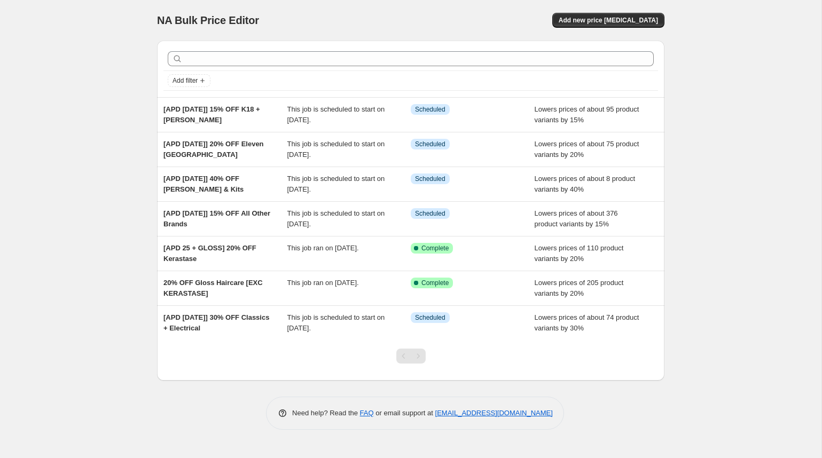
click at [143, 196] on div "NA Bulk Price Editor. This page is ready NA Bulk Price Editor Add new price [ME…" at bounding box center [411, 229] width 822 height 458
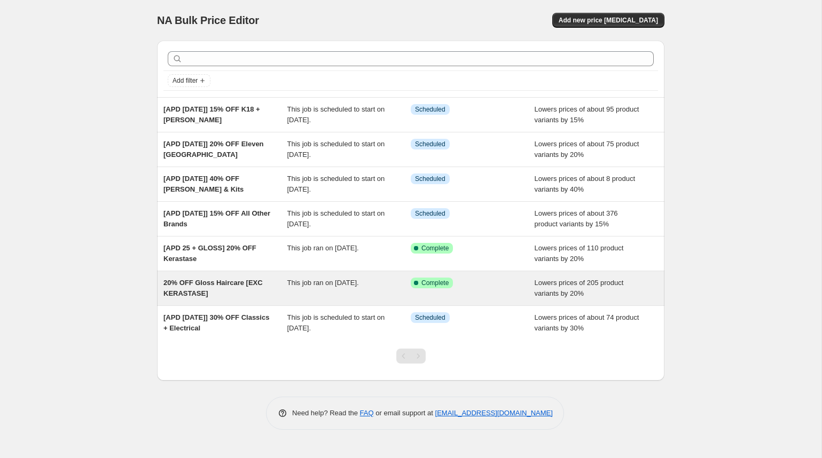
click at [255, 286] on span "20% OFF Gloss Haircare [EXC KERASTASE]" at bounding box center [212, 288] width 99 height 19
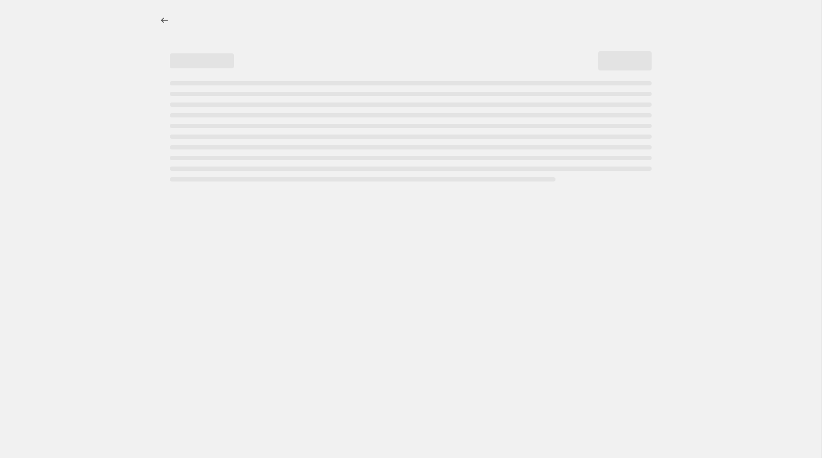
select select "percentage"
select select "collection"
select select "vendor"
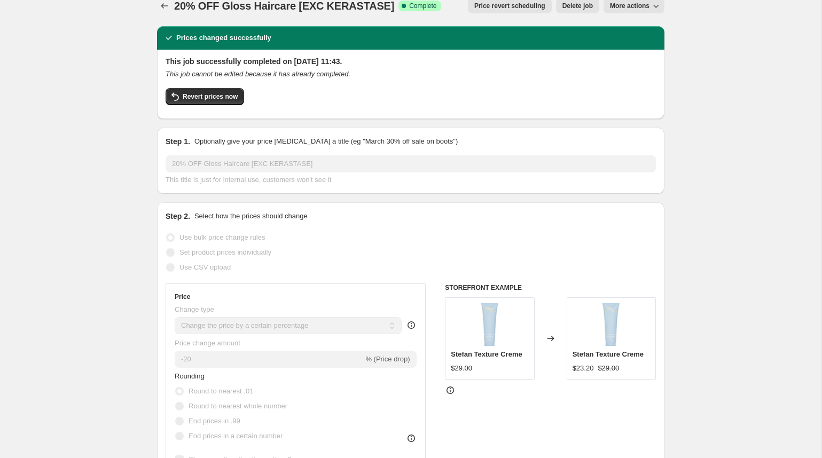
scroll to position [10, 0]
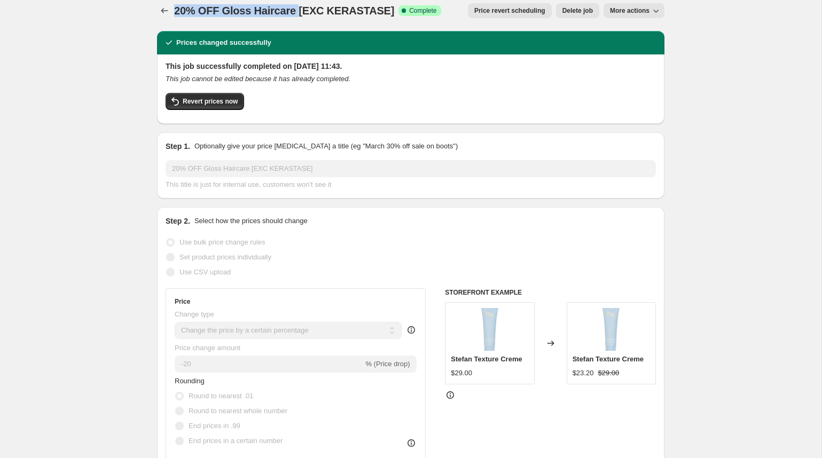
drag, startPoint x: 176, startPoint y: 9, endPoint x: 298, endPoint y: 9, distance: 121.8
click at [298, 9] on span "20% OFF Gloss Haircare [EXC KERASTASE]" at bounding box center [284, 11] width 220 height 12
click at [317, 11] on span "20% OFF Gloss Haircare [EXC KERASTASE]" at bounding box center [284, 11] width 220 height 12
click at [324, 54] on div "This job successfully completed on [DATE] 11:43. This job cannot be edited beca…" at bounding box center [410, 88] width 507 height 69
click at [165, 11] on icon "Price change jobs" at bounding box center [164, 10] width 11 height 11
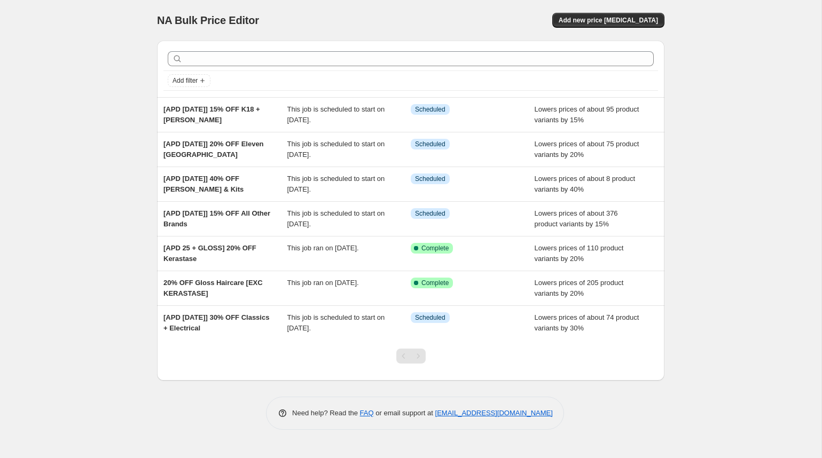
click at [86, 134] on div "NA Bulk Price Editor. This page is ready NA Bulk Price Editor Add new price [ME…" at bounding box center [411, 229] width 822 height 458
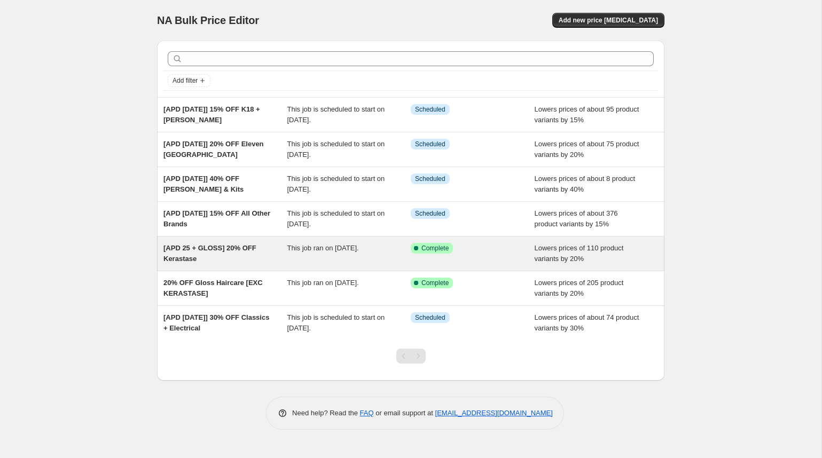
click at [291, 253] on div "This job ran on [DATE]." at bounding box center [349, 253] width 124 height 21
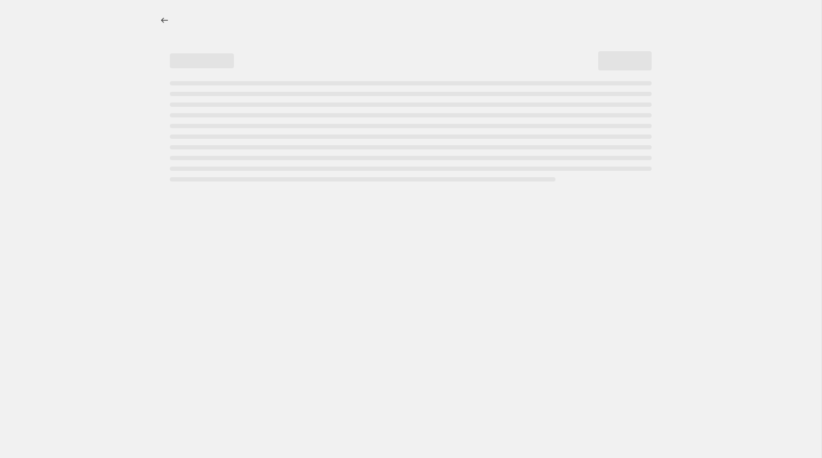
select select "percentage"
select select "collection"
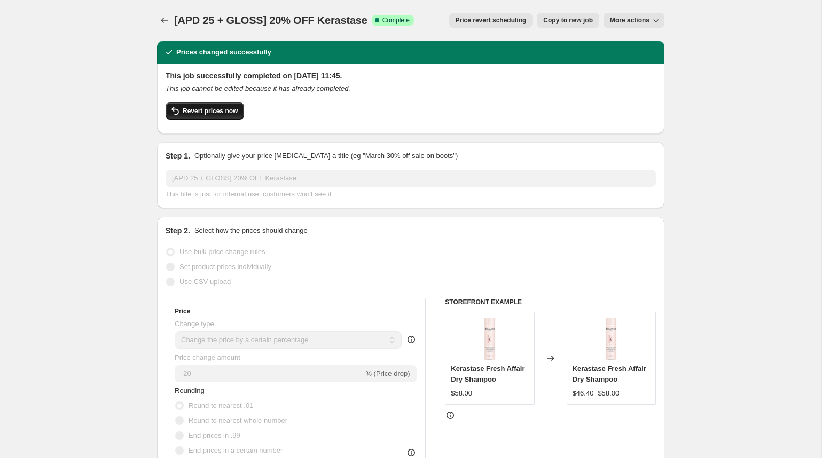
click at [206, 113] on span "Revert prices now" at bounding box center [210, 111] width 55 height 9
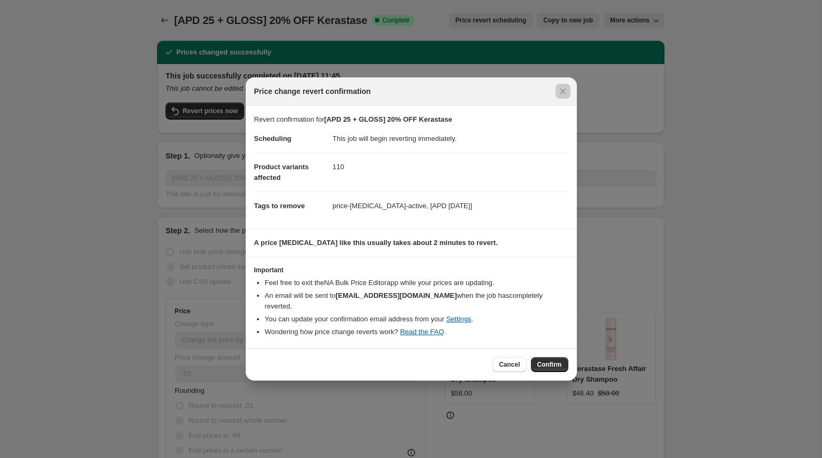
click at [702, 233] on div at bounding box center [411, 229] width 822 height 458
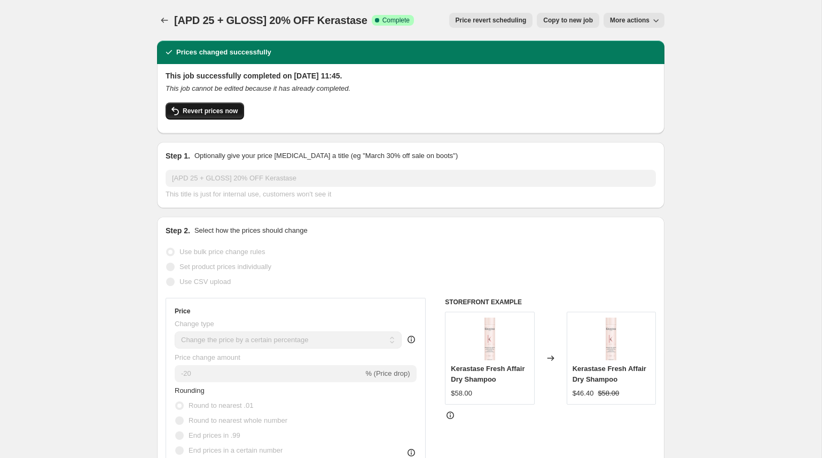
click at [189, 113] on span "Revert prices now" at bounding box center [210, 111] width 55 height 9
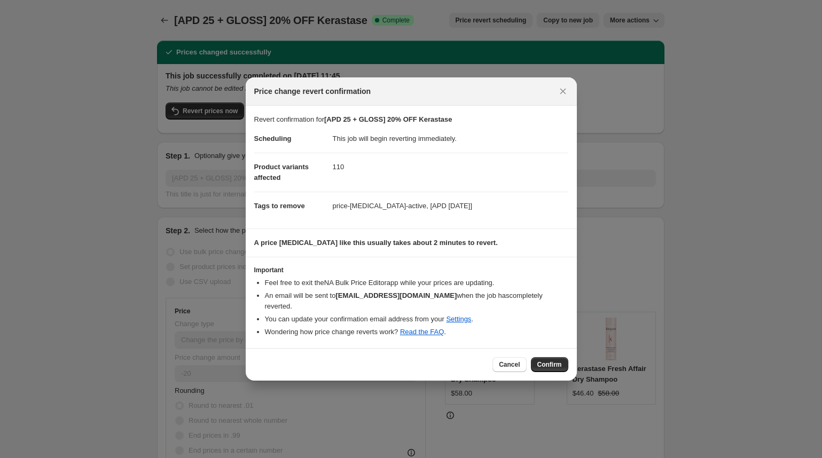
drag, startPoint x: 560, startPoint y: 96, endPoint x: 379, endPoint y: 69, distance: 183.1
click at [560, 96] on icon "Close" at bounding box center [563, 91] width 11 height 11
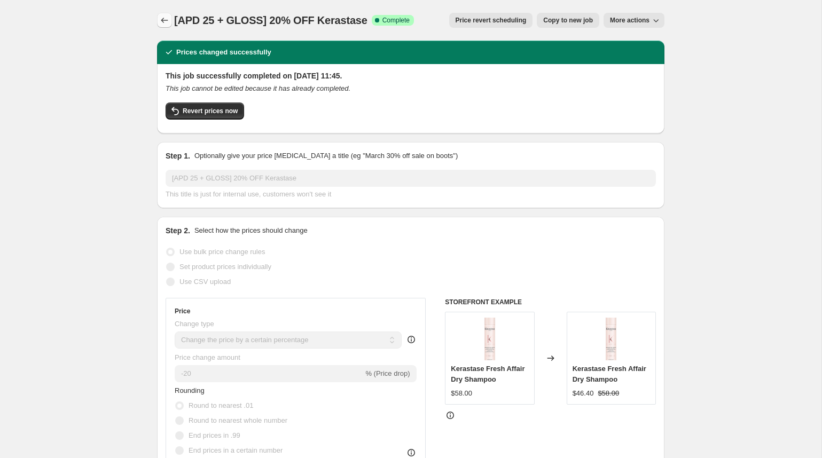
click at [167, 17] on icon "Price change jobs" at bounding box center [164, 20] width 11 height 11
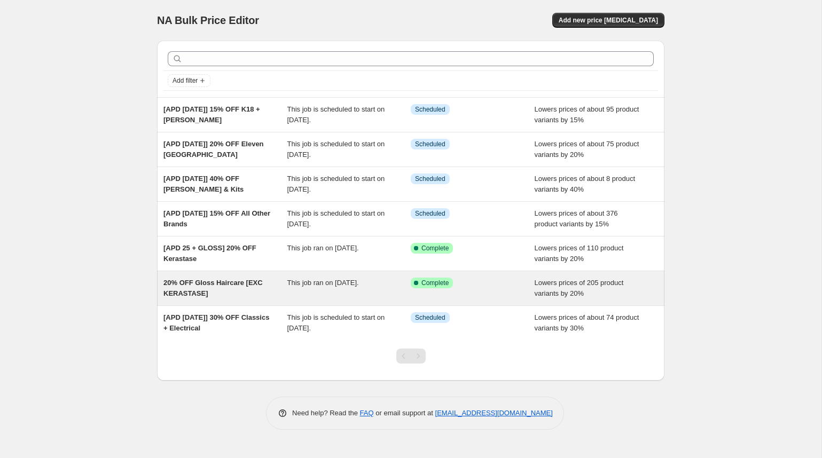
click at [256, 286] on span "20% OFF Gloss Haircare [EXC KERASTASE]" at bounding box center [212, 288] width 99 height 19
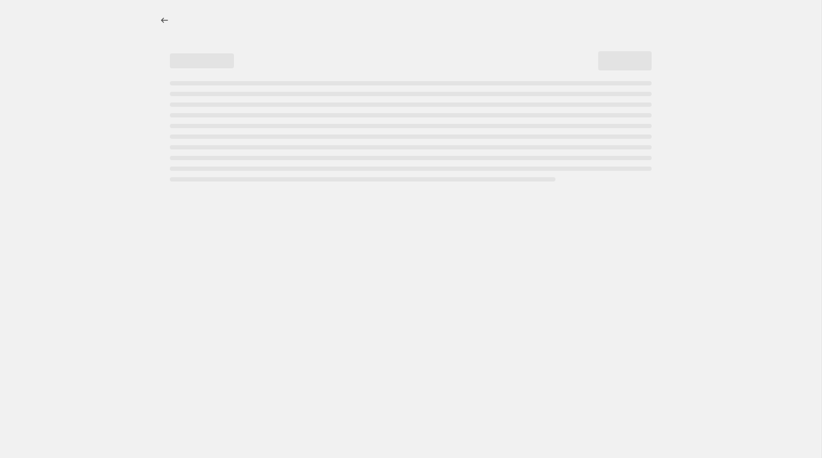
select select "percentage"
select select "collection"
select select "vendor"
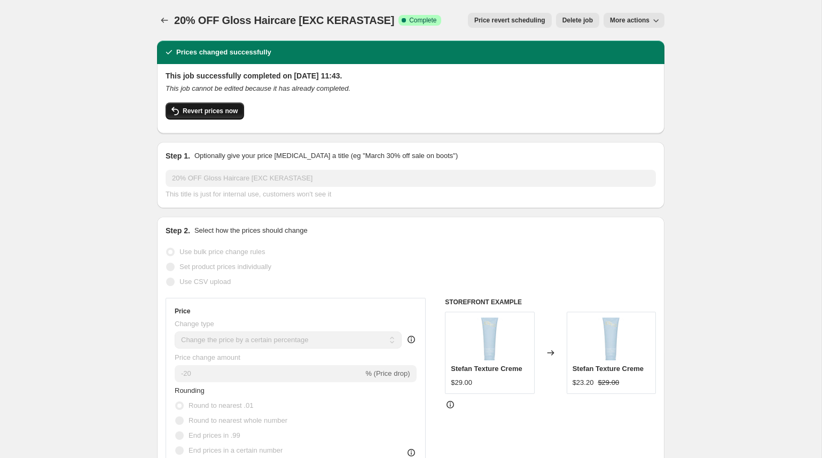
click at [222, 116] on button "Revert prices now" at bounding box center [205, 111] width 79 height 17
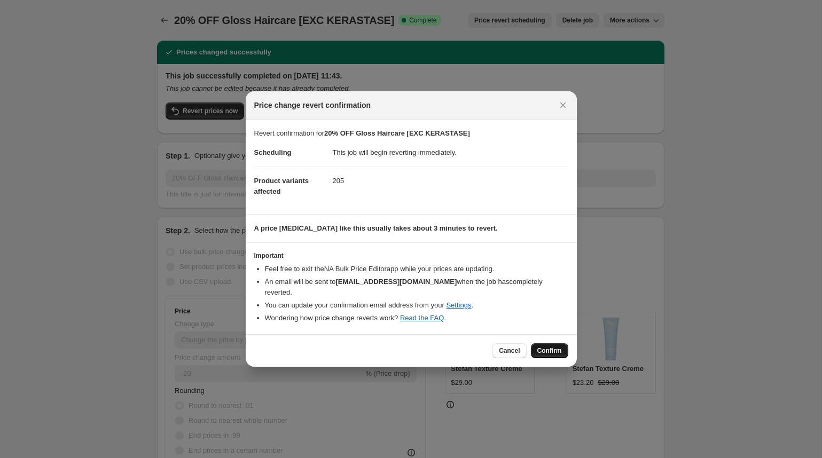
click at [545, 347] on span "Confirm" at bounding box center [549, 351] width 25 height 9
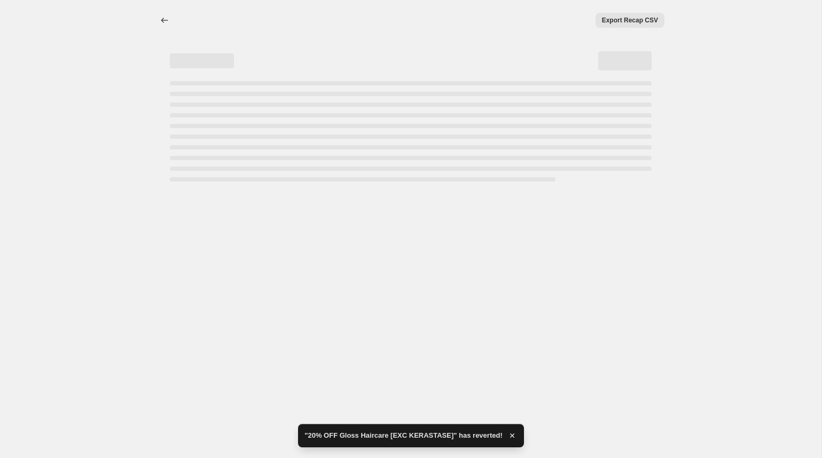
select select "percentage"
select select "collection"
select select "vendor"
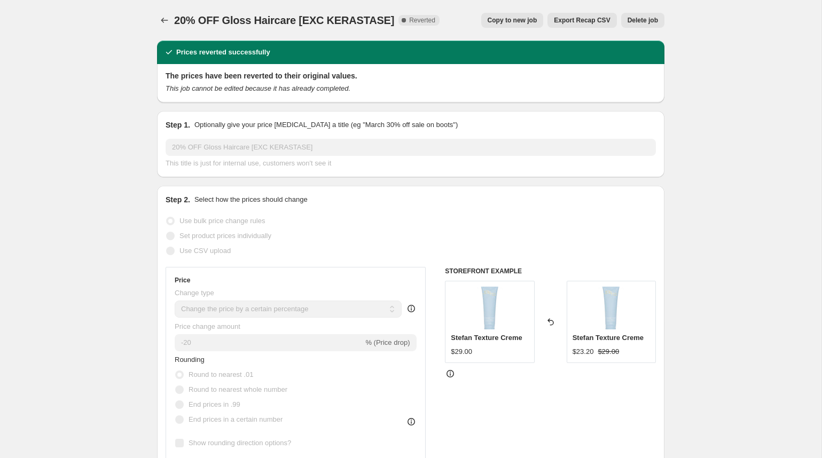
drag, startPoint x: 677, startPoint y: 52, endPoint x: 166, endPoint y: 51, distance: 511.7
click at [162, 20] on icon "Price change jobs" at bounding box center [164, 20] width 7 height 5
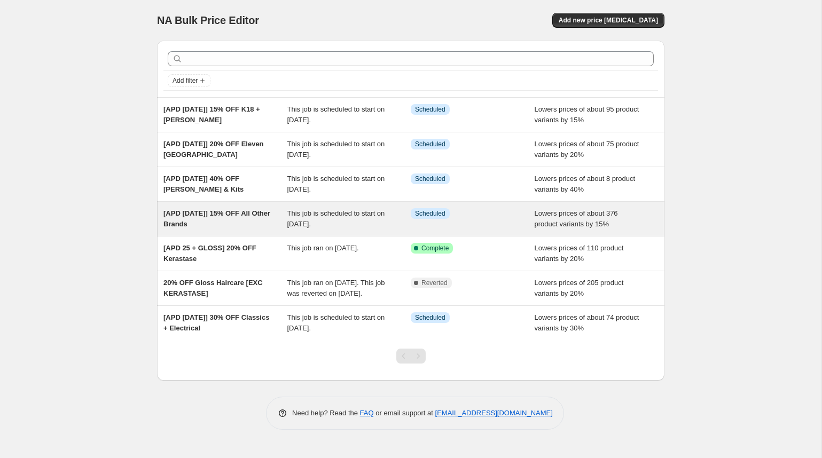
click at [265, 220] on div "[APD [DATE]] 15% OFF All Other Brands" at bounding box center [225, 218] width 124 height 21
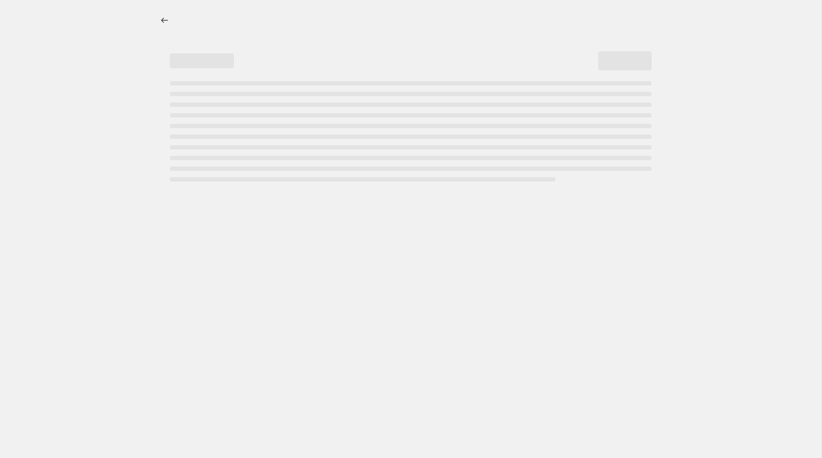
select select "percentage"
select select "vendor"
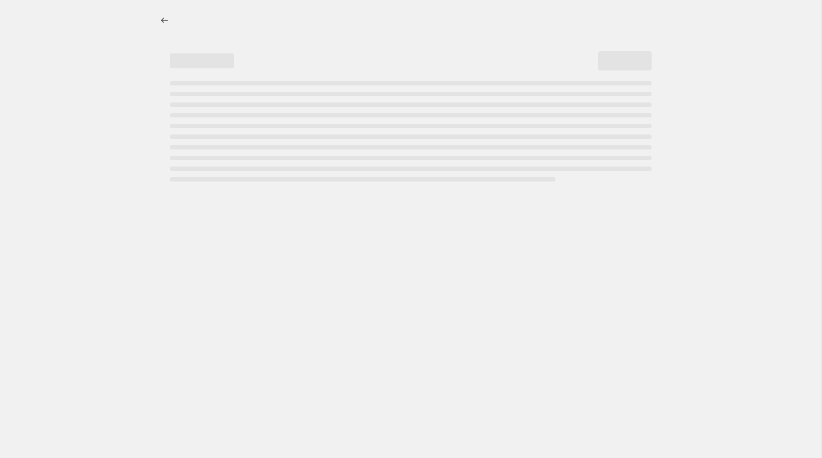
select select "vendor"
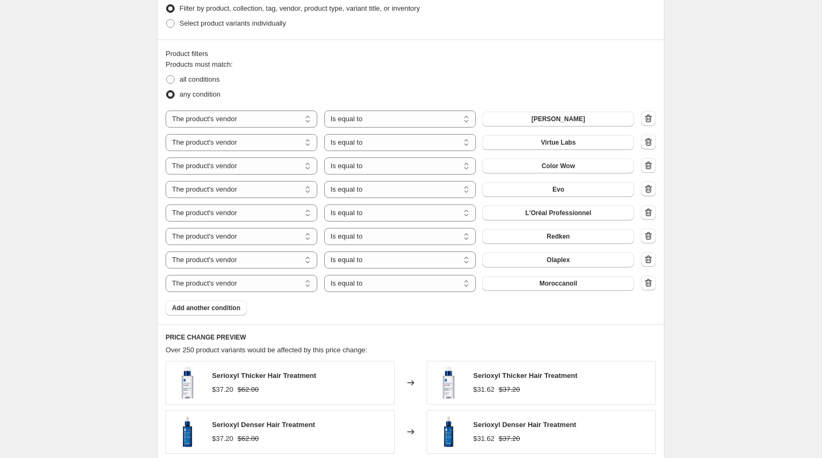
scroll to position [679, 0]
click at [226, 307] on span "Add another condition" at bounding box center [206, 307] width 68 height 9
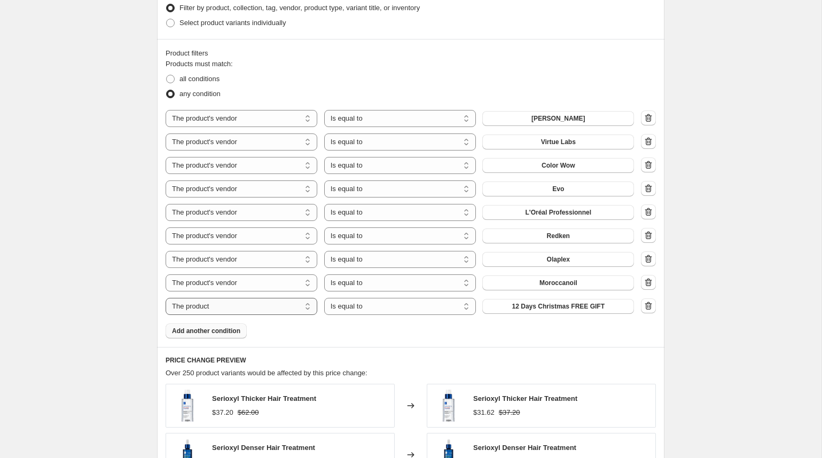
click at [223, 308] on select "The product The product's collection The product's tag The product's vendor The…" at bounding box center [242, 306] width 152 height 17
select select "vendor"
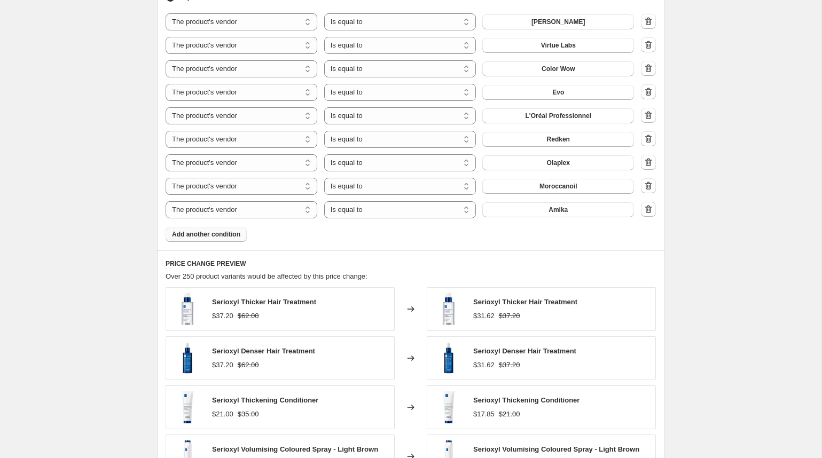
scroll to position [778, 0]
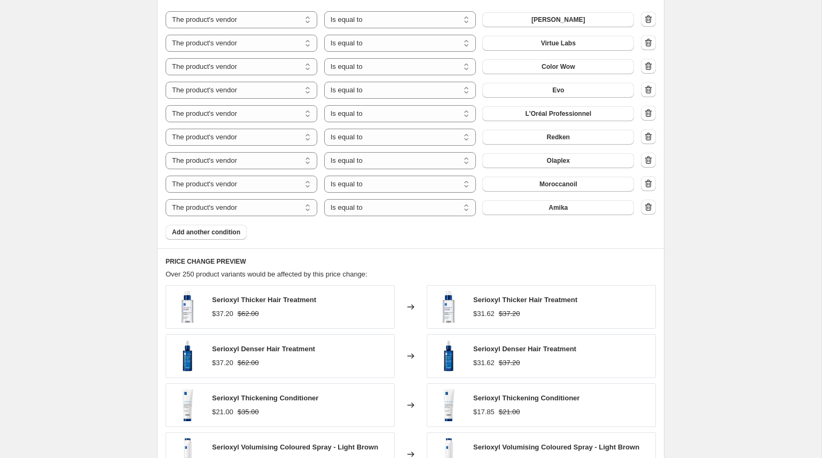
drag, startPoint x: 210, startPoint y: 230, endPoint x: 245, endPoint y: 245, distance: 38.1
click at [210, 230] on span "Add another condition" at bounding box center [206, 232] width 68 height 9
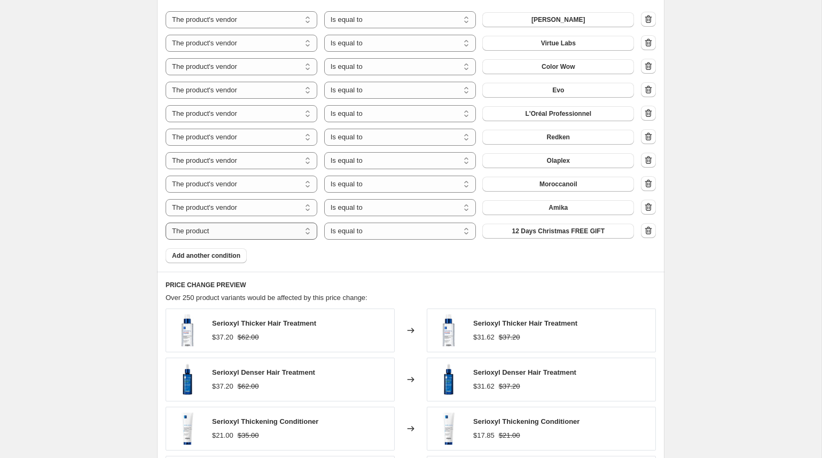
click at [279, 231] on select "The product The product's collection The product's tag The product's vendor The…" at bounding box center [242, 231] width 152 height 17
select select "vendor"
click at [565, 231] on span "Amika" at bounding box center [558, 231] width 19 height 9
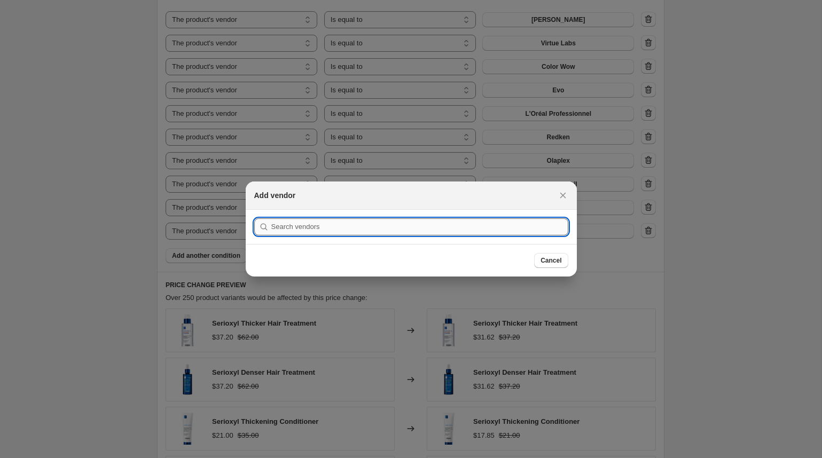
click at [519, 229] on input ":rf6:" at bounding box center [419, 226] width 297 height 17
click at [557, 263] on span "Cancel" at bounding box center [551, 260] width 21 height 9
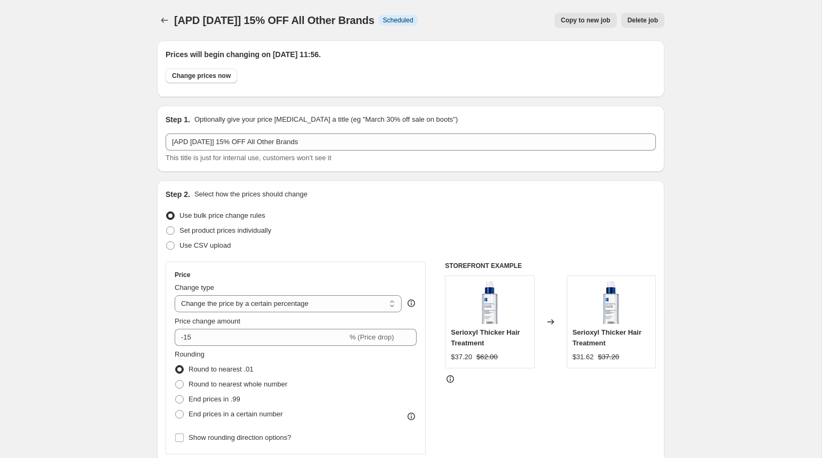
scroll to position [778, 0]
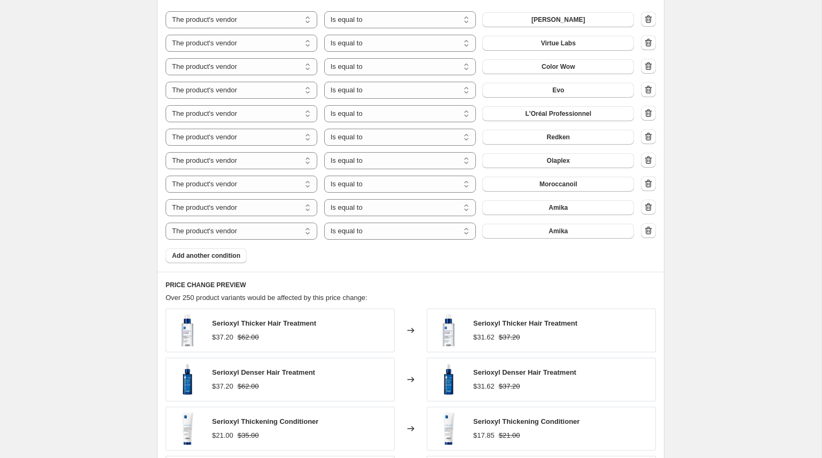
drag, startPoint x: 644, startPoint y: 232, endPoint x: 615, endPoint y: 241, distance: 30.7
click at [644, 232] on icon "button" at bounding box center [648, 230] width 11 height 11
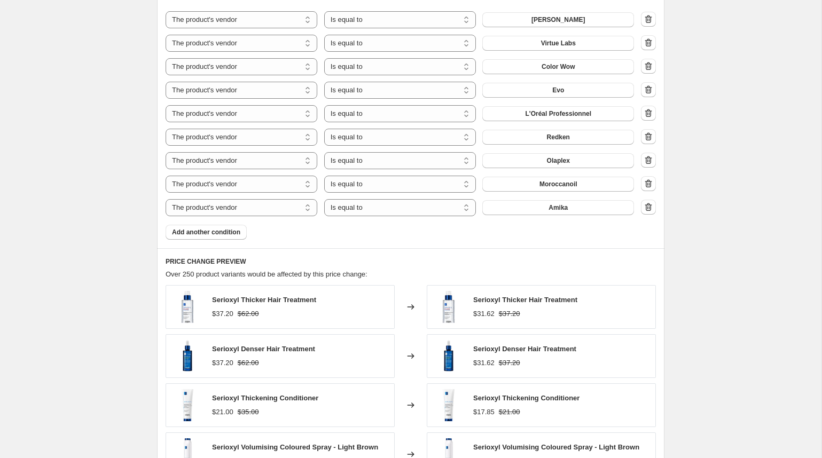
drag, startPoint x: 658, startPoint y: 208, endPoint x: 632, endPoint y: 232, distance: 35.1
click at [657, 208] on div "Product filters Products must match: all conditions any condition The product T…" at bounding box center [410, 94] width 507 height 308
drag, startPoint x: 652, startPoint y: 212, endPoint x: 592, endPoint y: 255, distance: 73.5
click at [651, 212] on icon "button" at bounding box center [648, 207] width 11 height 11
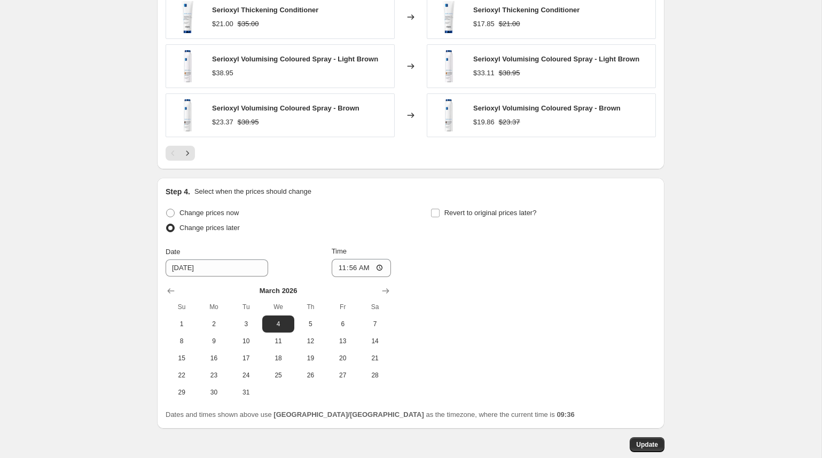
scroll to position [1136, 0]
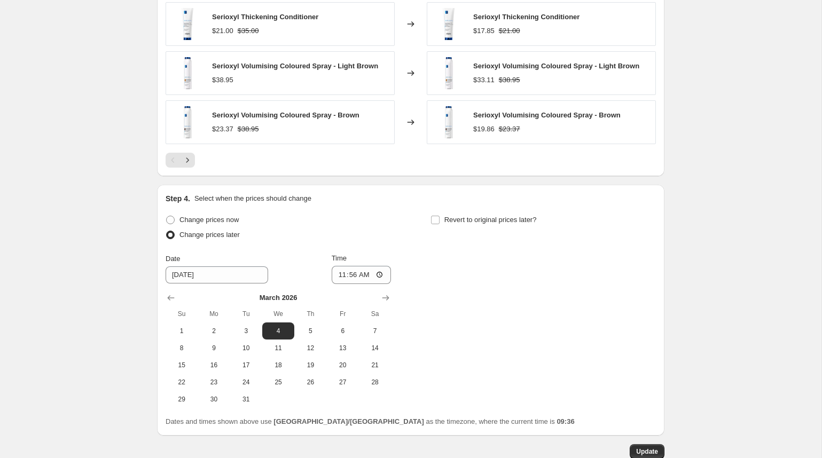
click at [171, 218] on span at bounding box center [170, 220] width 9 height 9
click at [167, 216] on input "Change prices now" at bounding box center [166, 216] width 1 height 1
radio input "true"
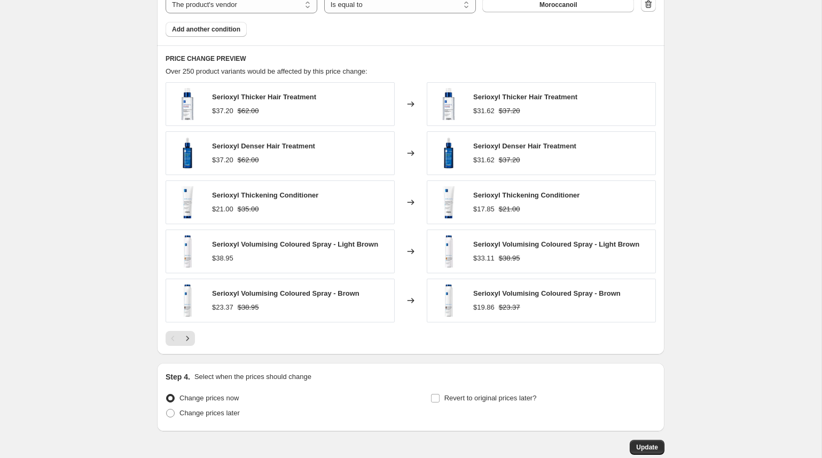
scroll to position [1019, 0]
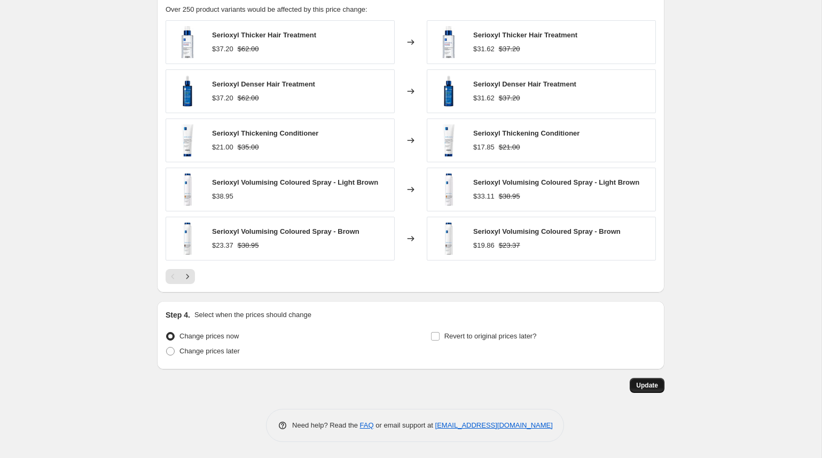
click at [655, 392] on button "Update" at bounding box center [647, 385] width 35 height 15
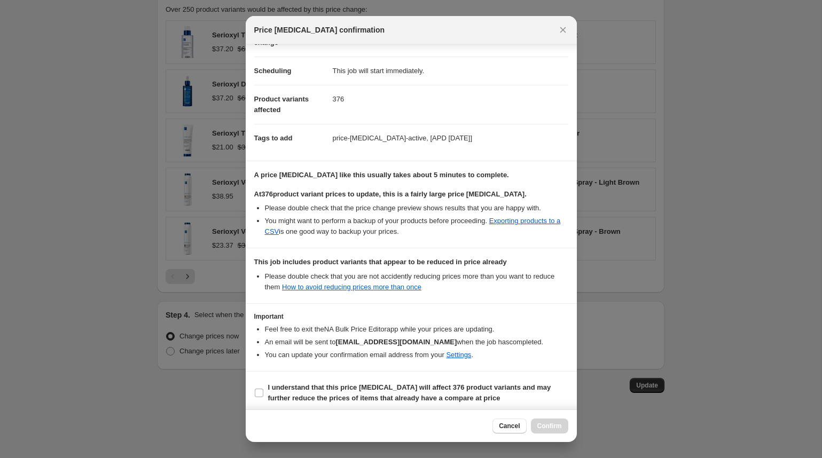
scroll to position [79, 0]
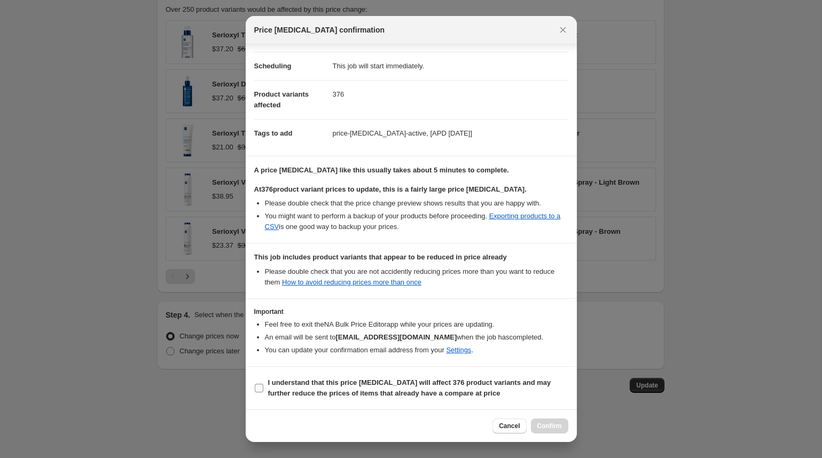
click at [263, 388] on span ":req:" at bounding box center [259, 389] width 10 height 10
click at [263, 388] on input "I understand that this price [MEDICAL_DATA] will affect 376 product variants an…" at bounding box center [259, 388] width 9 height 9
checkbox input "true"
click at [515, 427] on span "Cancel" at bounding box center [509, 426] width 21 height 9
radio input "false"
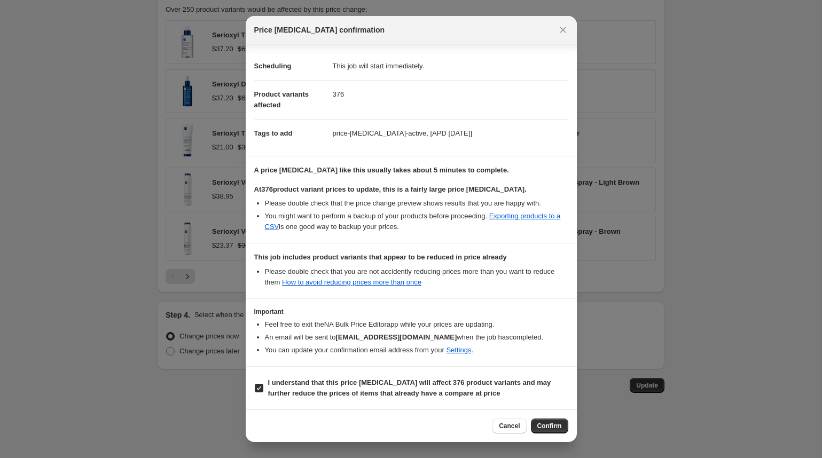
radio input "true"
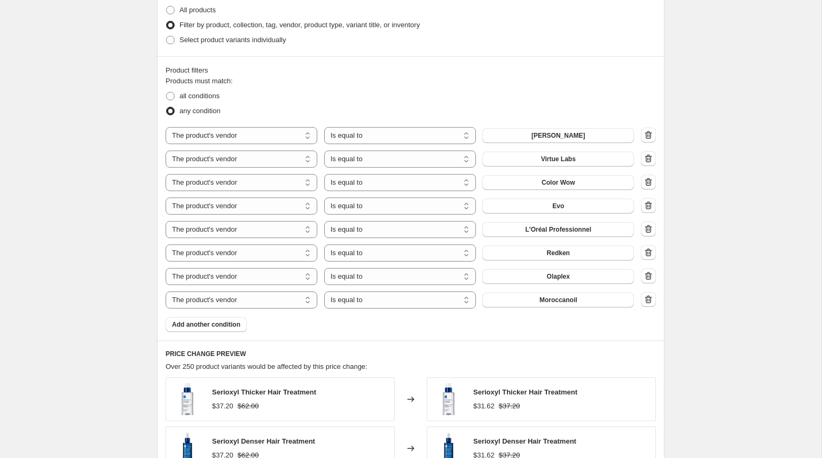
scroll to position [671, 0]
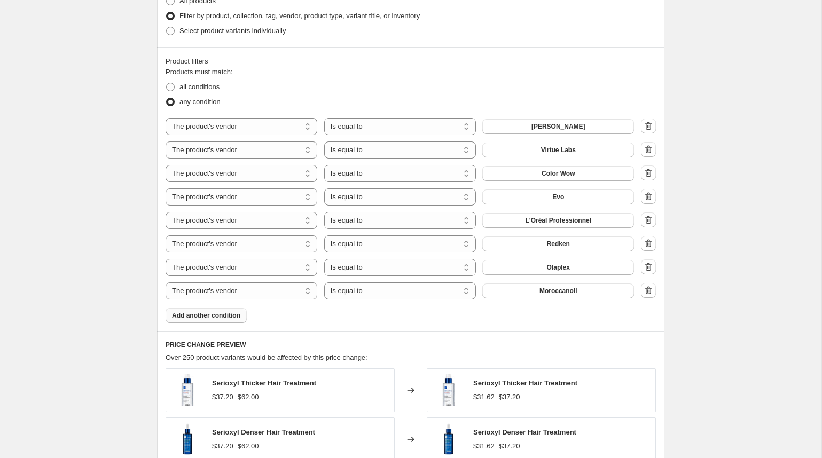
click at [211, 318] on span "Add another condition" at bounding box center [206, 315] width 68 height 9
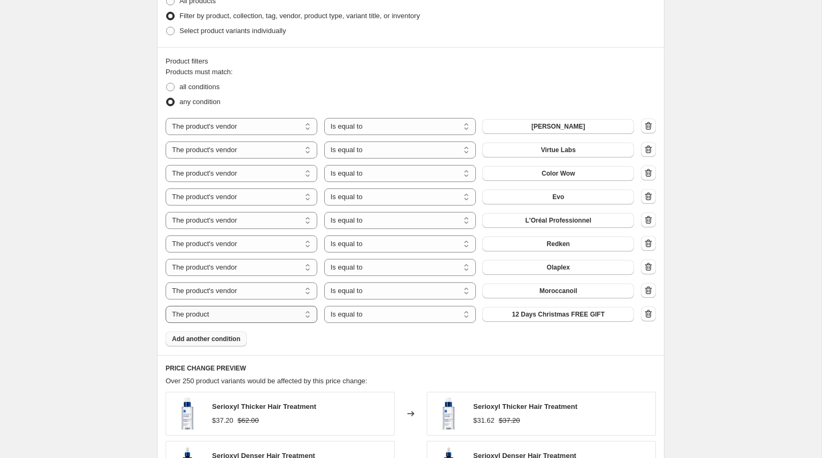
click at [272, 315] on select "The product The product's collection The product's tag The product's vendor The…" at bounding box center [242, 314] width 152 height 17
drag, startPoint x: 646, startPoint y: 317, endPoint x: 679, endPoint y: 338, distance: 39.6
click at [646, 317] on icon "button" at bounding box center [648, 314] width 11 height 11
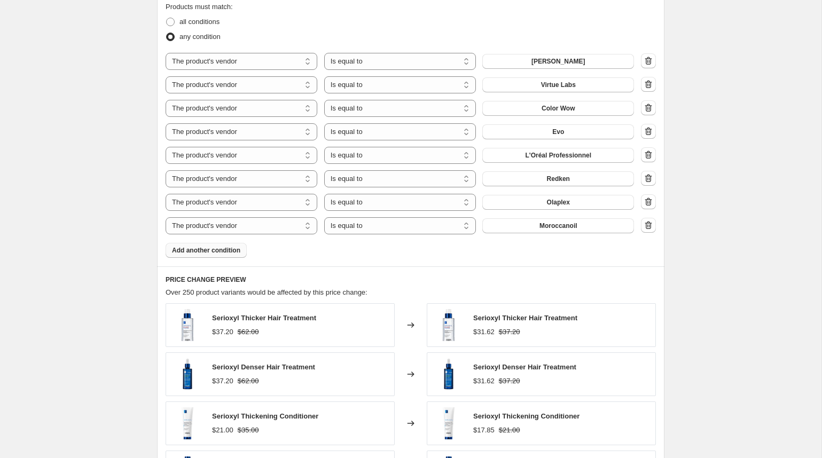
scroll to position [716, 0]
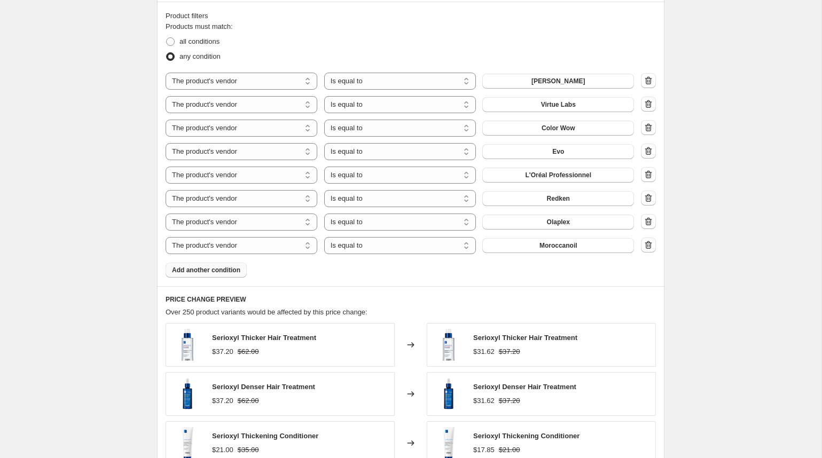
click at [212, 274] on span "Add another condition" at bounding box center [206, 270] width 68 height 9
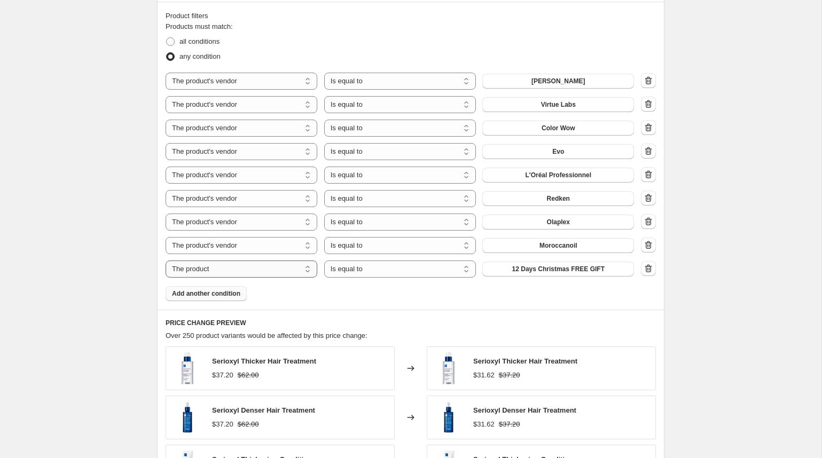
click at [282, 270] on select "The product The product's collection The product's tag The product's vendor The…" at bounding box center [242, 269] width 152 height 17
select select "collection"
click at [397, 270] on select "Is equal to Is not equal to" at bounding box center [400, 269] width 152 height 17
select select "not_equal"
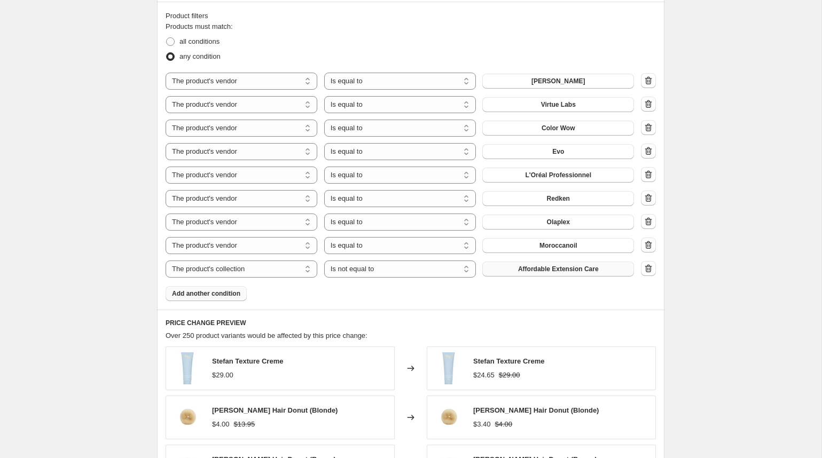
click at [565, 270] on span "Affordable Extension Care" at bounding box center [558, 269] width 81 height 9
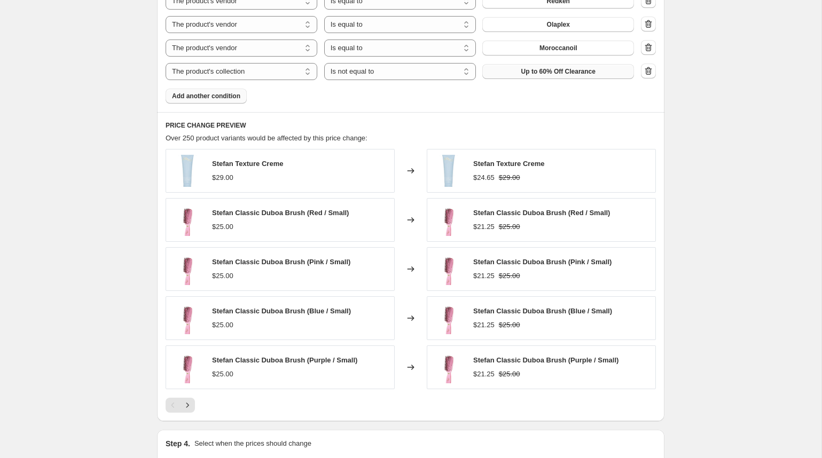
scroll to position [1225, 0]
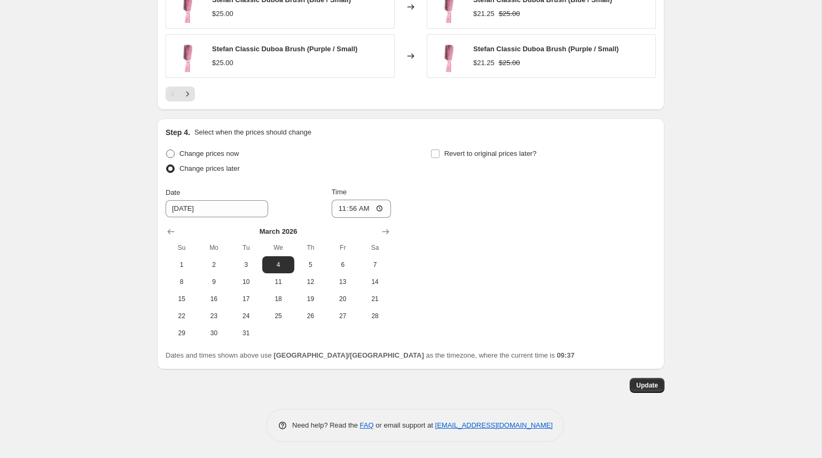
click at [225, 152] on span "Change prices now" at bounding box center [208, 154] width 59 height 8
click at [167, 150] on input "Change prices now" at bounding box center [166, 150] width 1 height 1
radio input "true"
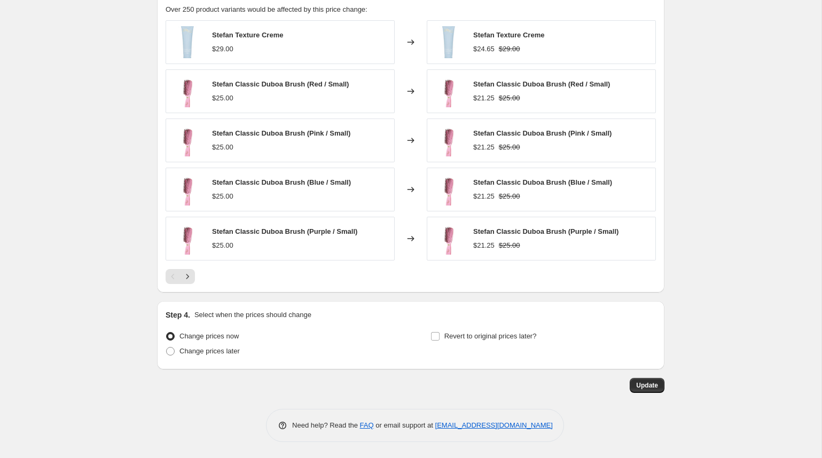
scroll to position [1043, 0]
click at [656, 385] on span "Update" at bounding box center [647, 385] width 22 height 9
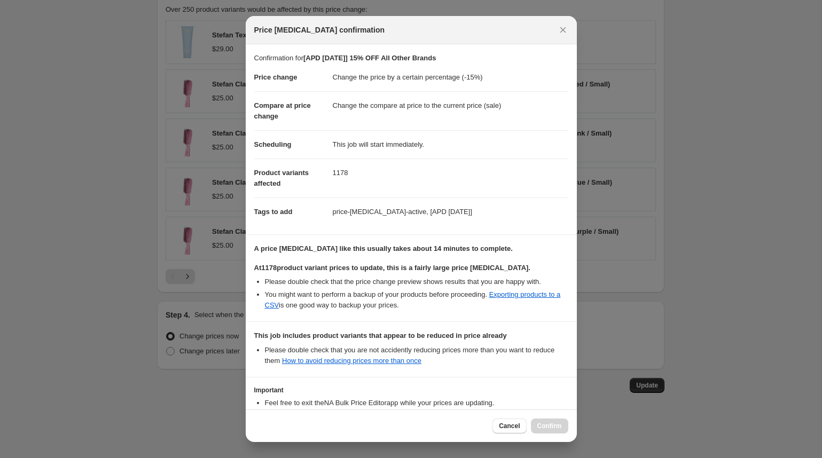
scroll to position [79, 0]
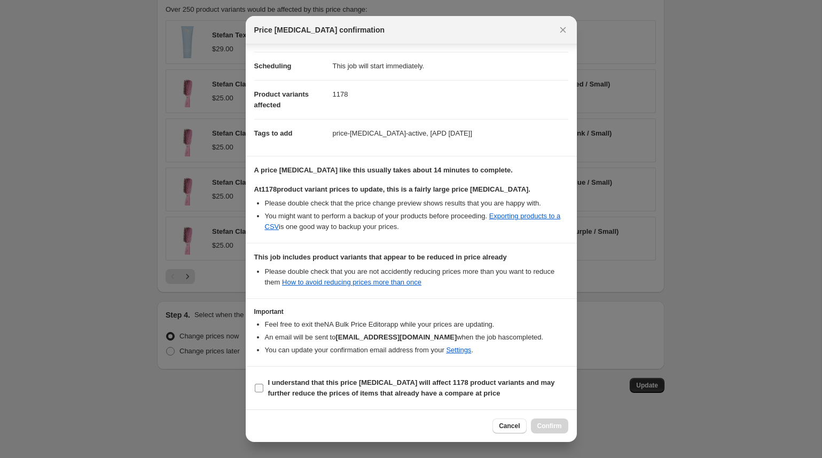
click at [262, 385] on input "I understand that this price [MEDICAL_DATA] will affect 1178 product variants a…" at bounding box center [259, 388] width 9 height 9
checkbox input "true"
click at [503, 424] on span "Cancel" at bounding box center [509, 426] width 21 height 9
radio input "false"
radio input "true"
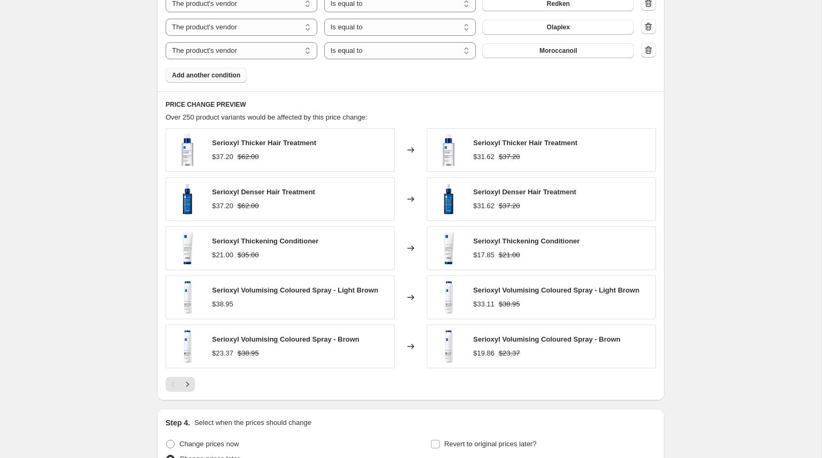
scroll to position [1202, 0]
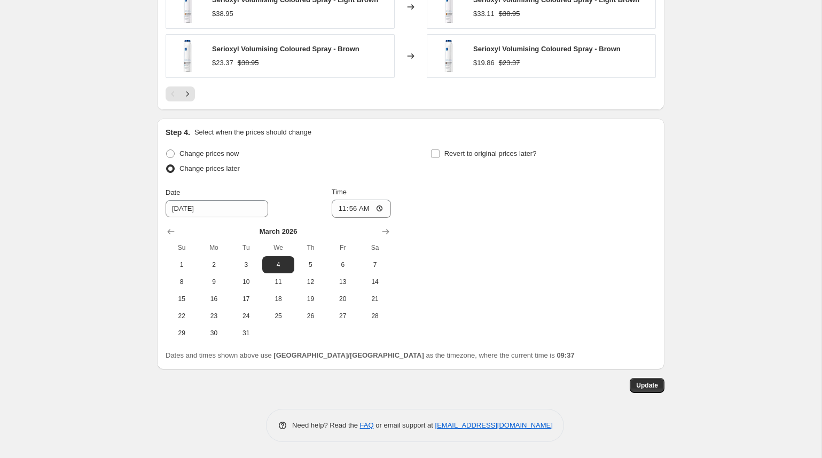
drag, startPoint x: 180, startPoint y: 152, endPoint x: 202, endPoint y: 162, distance: 24.6
click at [181, 153] on span "Change prices now" at bounding box center [208, 154] width 59 height 8
click at [167, 150] on input "Change prices now" at bounding box center [166, 150] width 1 height 1
radio input "true"
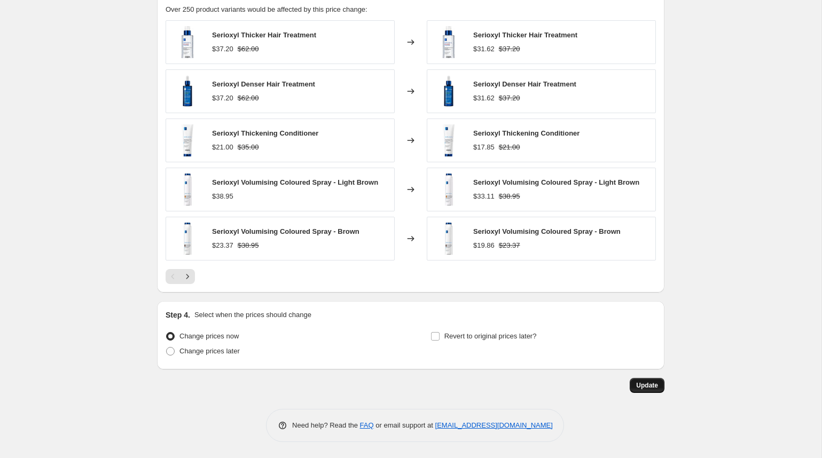
click at [653, 387] on span "Update" at bounding box center [647, 385] width 22 height 9
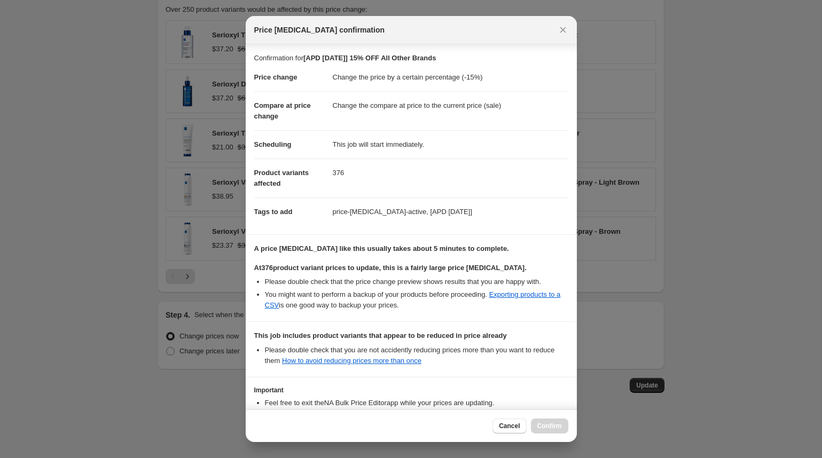
scroll to position [79, 0]
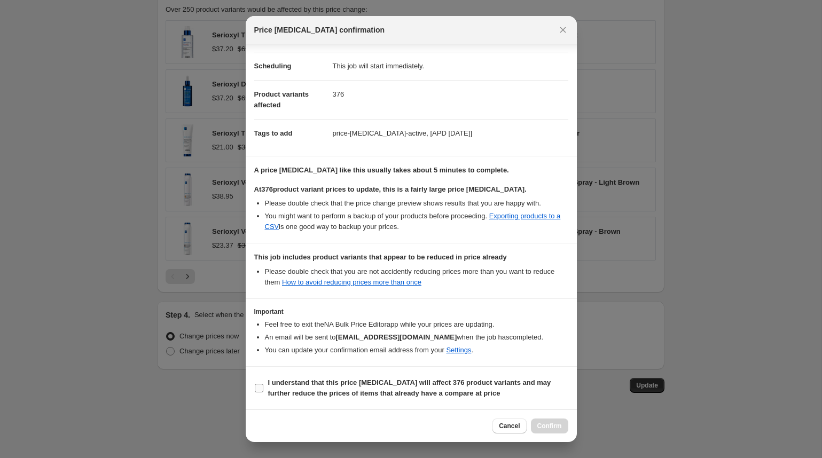
click at [264, 382] on label "I understand that this price [MEDICAL_DATA] will affect 376 product variants an…" at bounding box center [411, 388] width 314 height 26
click at [263, 384] on input "I understand that this price [MEDICAL_DATA] will affect 376 product variants an…" at bounding box center [259, 388] width 9 height 9
checkbox input "true"
click at [545, 427] on span "Confirm" at bounding box center [549, 426] width 25 height 9
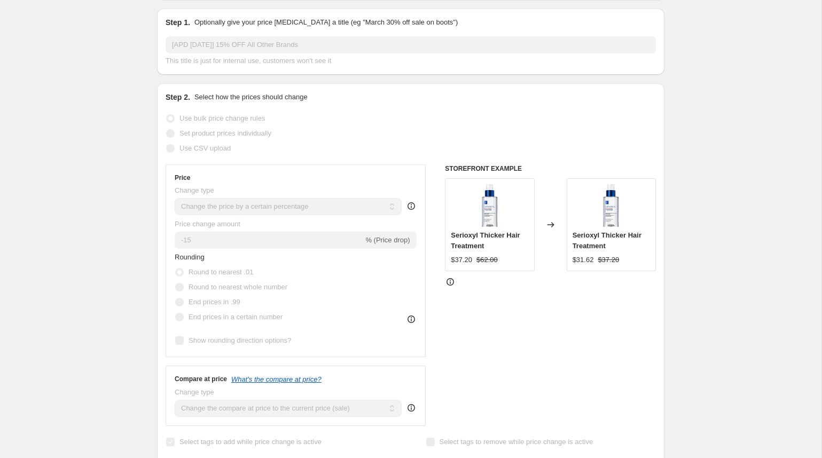
scroll to position [0, 0]
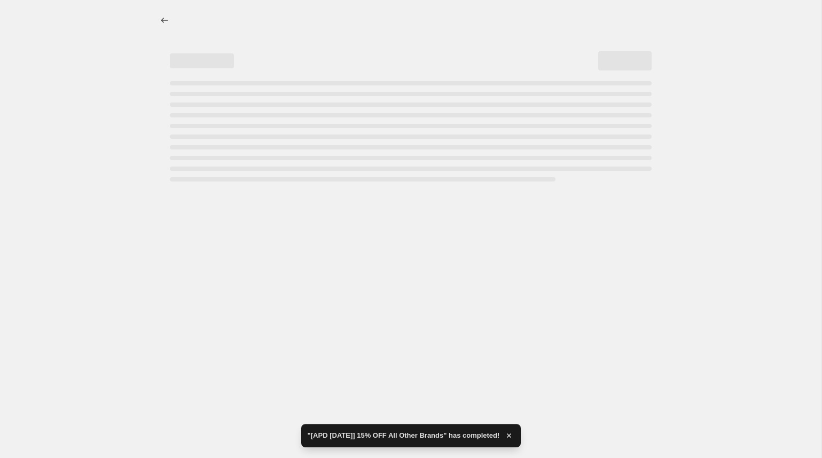
select select "percentage"
select select "vendor"
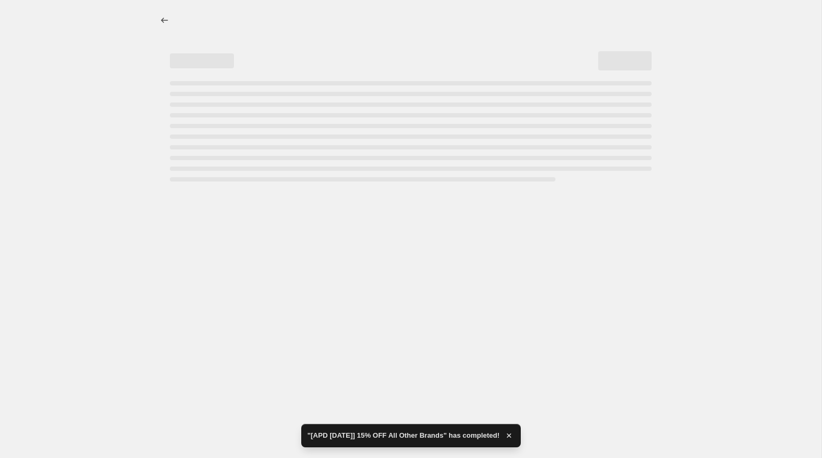
select select "vendor"
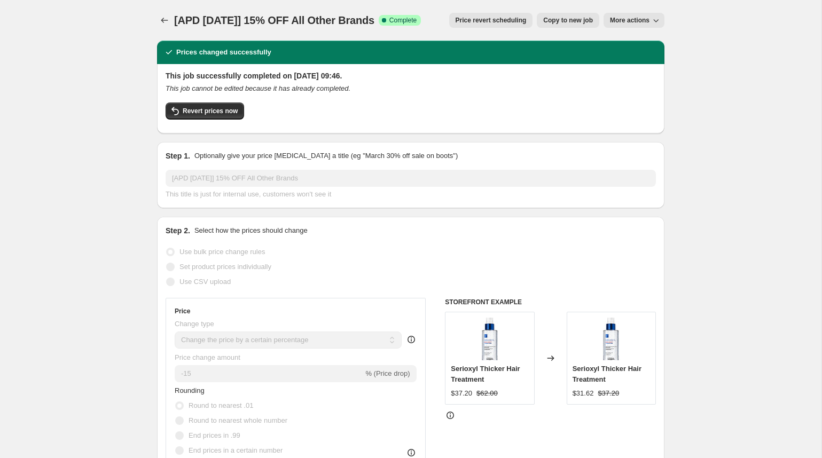
click at [166, 20] on icon "Price change jobs" at bounding box center [164, 20] width 11 height 11
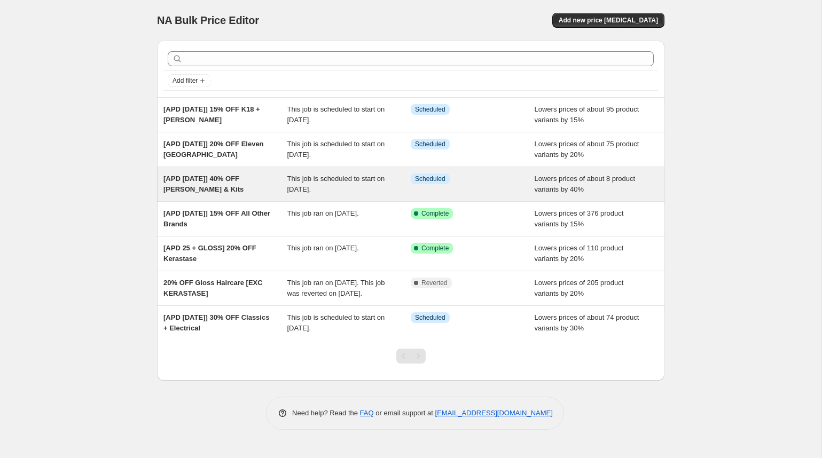
click at [255, 187] on div "[APD [DATE]] 40% OFF [PERSON_NAME] & Kits" at bounding box center [225, 184] width 124 height 21
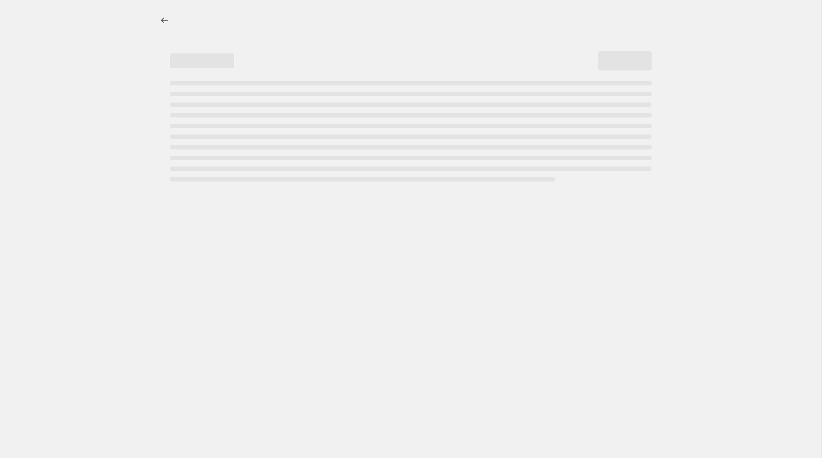
select select "percentage"
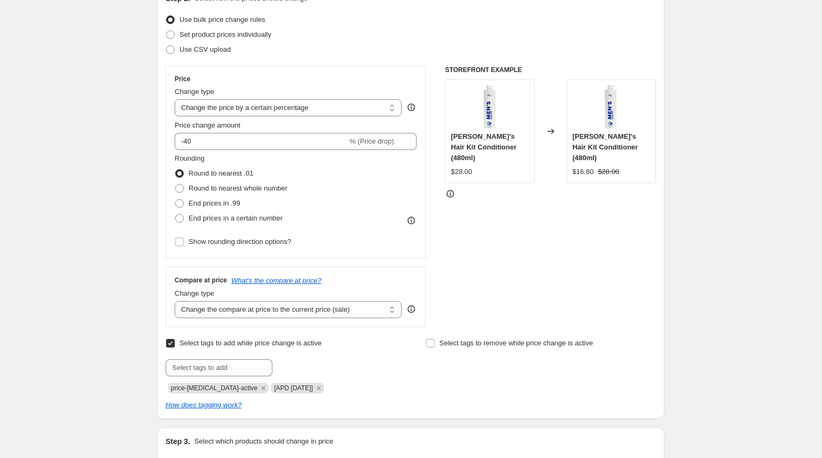
scroll to position [194, 0]
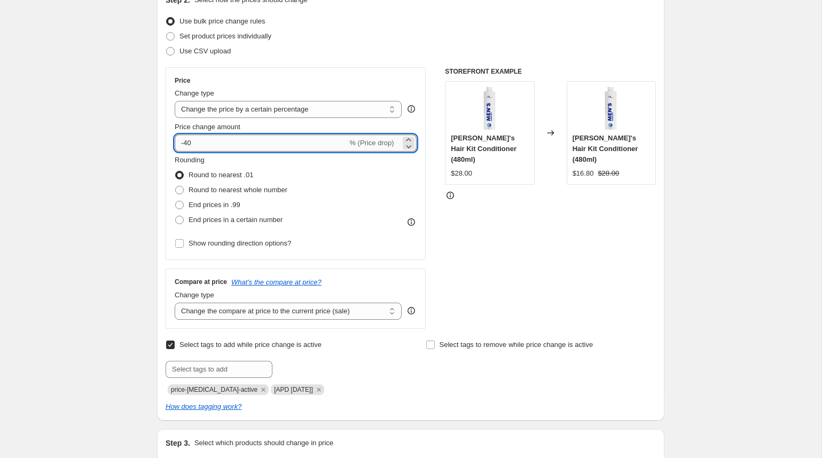
click at [190, 141] on input "-40" at bounding box center [261, 143] width 173 height 17
type input "-50"
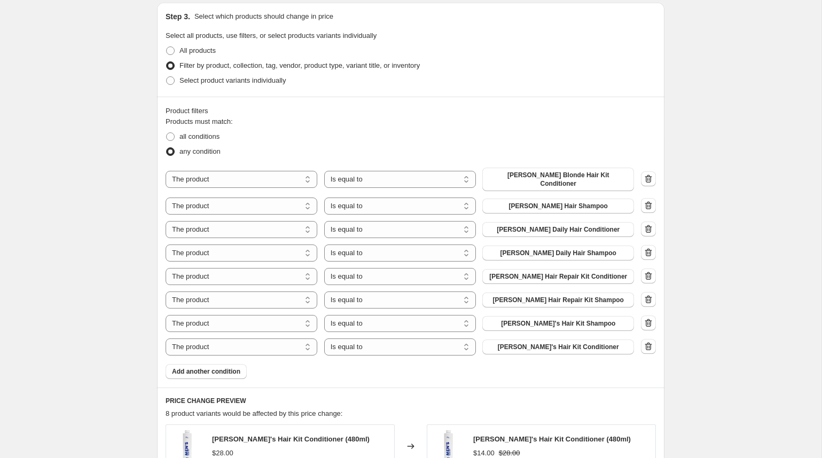
scroll to position [628, 0]
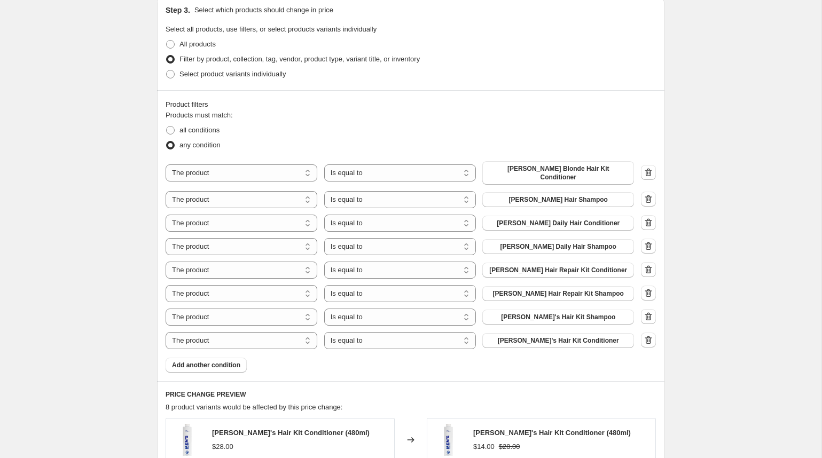
click at [772, 314] on div "[APD [DATE]] 40% OFF [PERSON_NAME] & Kits. This page is ready [APD [DATE]] 40% …" at bounding box center [411, 196] width 822 height 1649
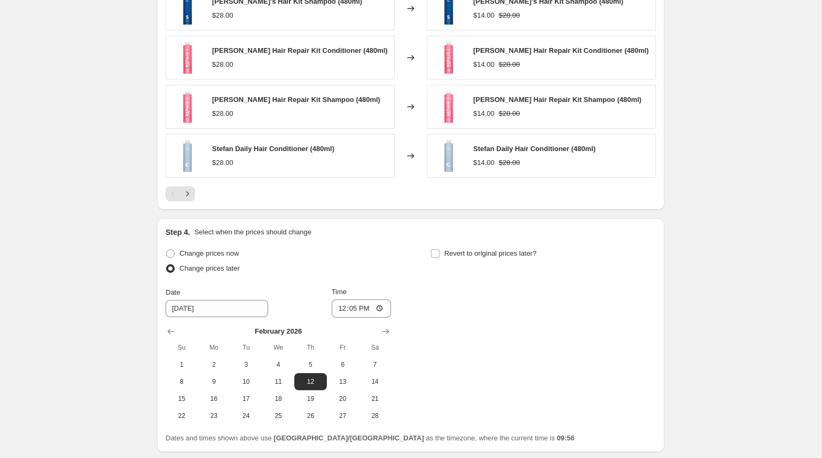
scroll to position [1185, 0]
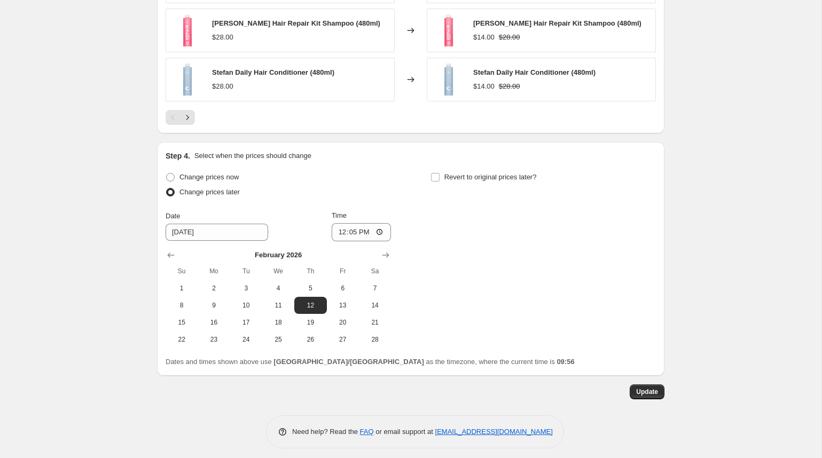
click at [208, 173] on span "Change prices now" at bounding box center [208, 177] width 59 height 8
click at [167, 173] on input "Change prices now" at bounding box center [166, 173] width 1 height 1
radio input "true"
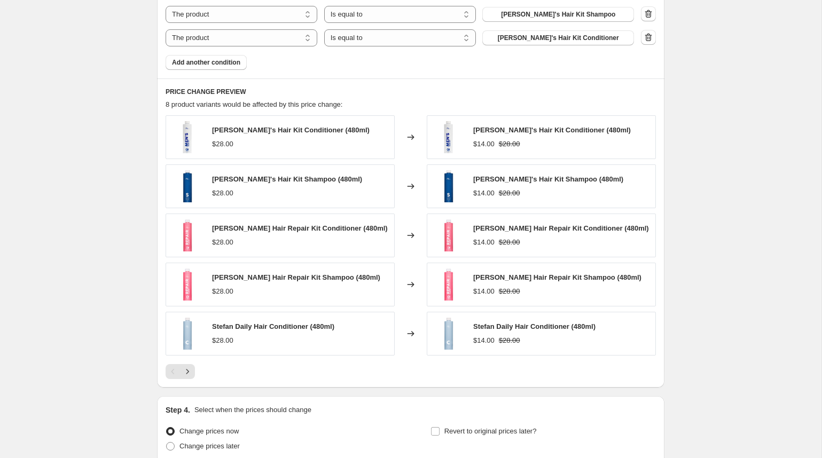
scroll to position [1019, 0]
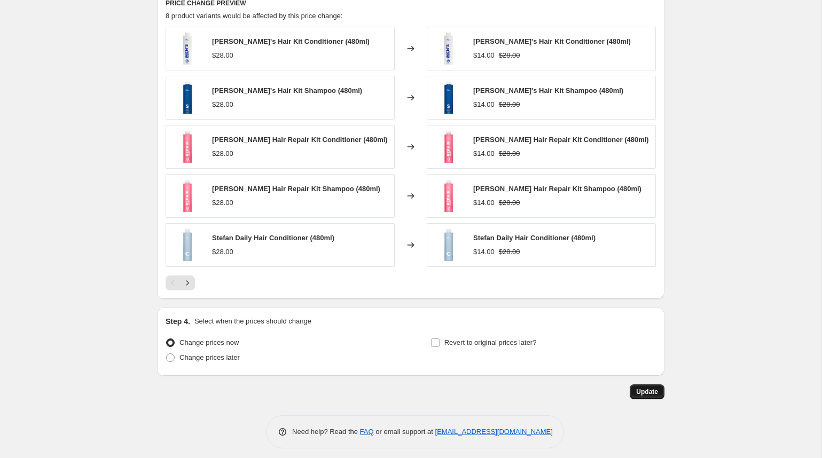
click at [646, 385] on button "Update" at bounding box center [647, 392] width 35 height 15
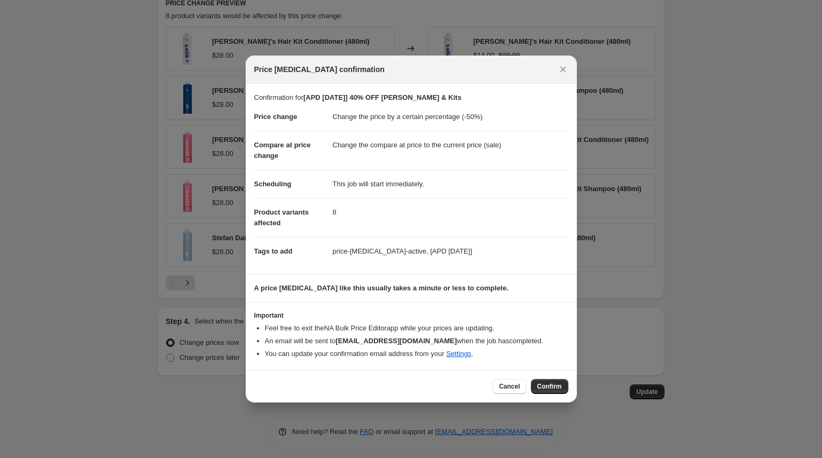
click at [553, 386] on span "Confirm" at bounding box center [549, 386] width 25 height 9
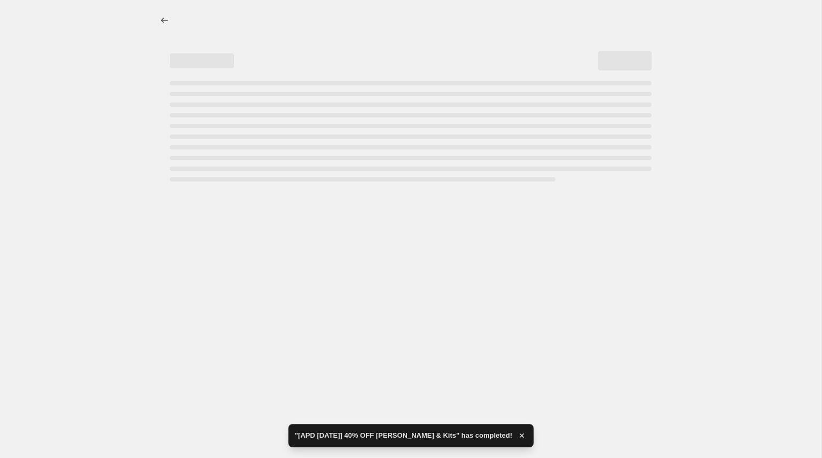
select select "percentage"
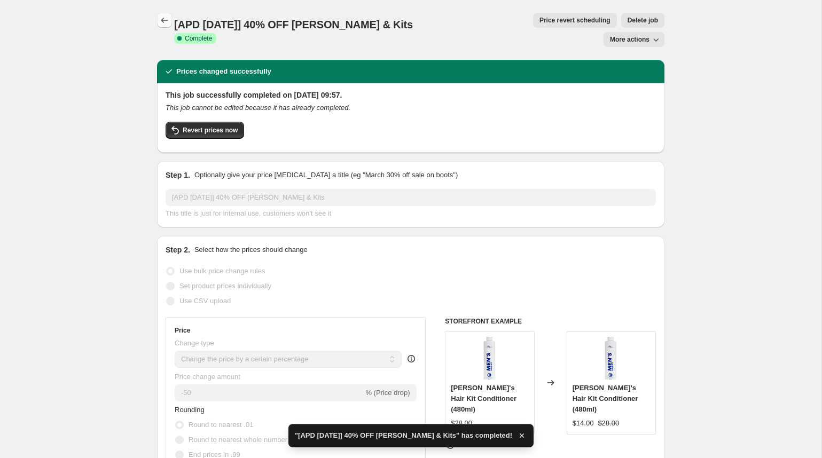
click at [160, 22] on icon "Price change jobs" at bounding box center [164, 20] width 11 height 11
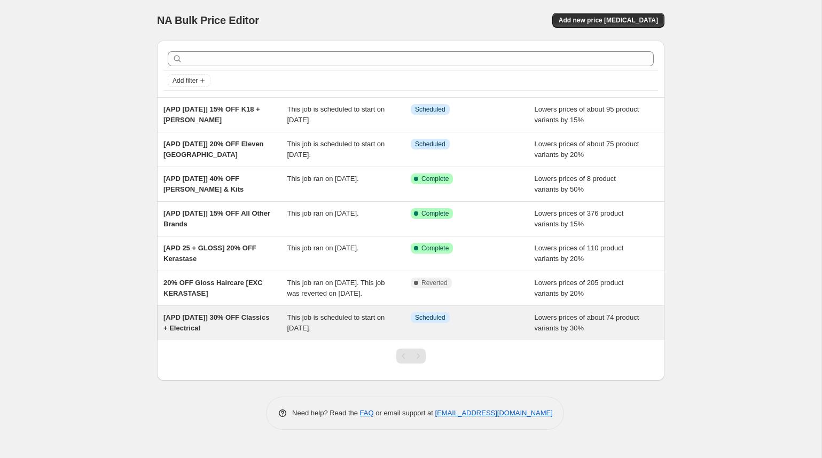
click at [243, 332] on div "[APD [DATE]] 30% OFF Classics + Electrical" at bounding box center [225, 322] width 124 height 21
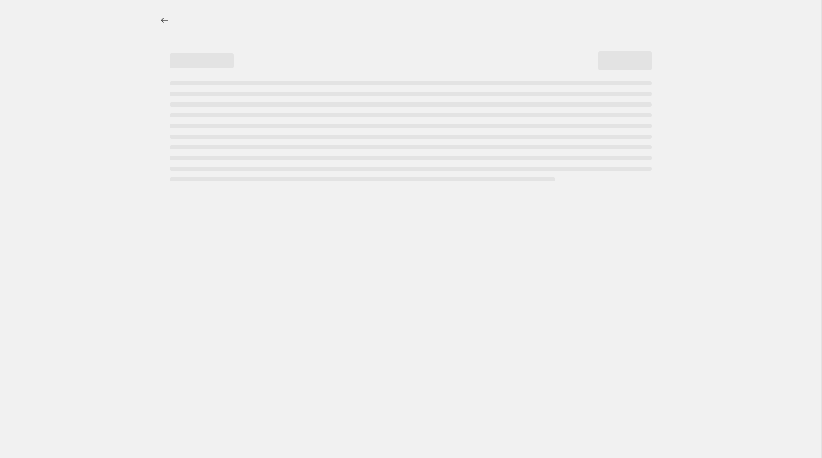
select select "percentage"
select select "collection"
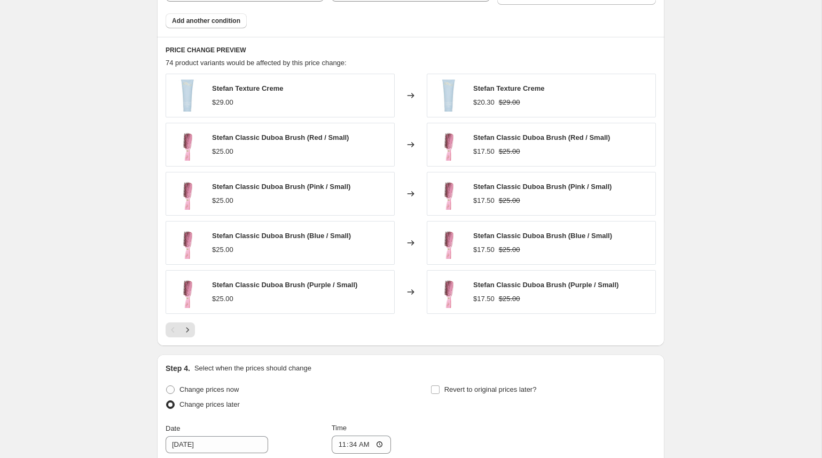
scroll to position [806, 0]
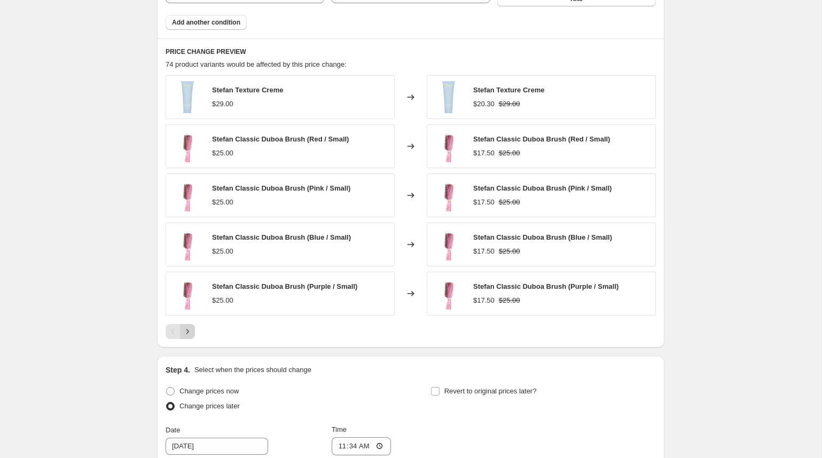
click at [191, 326] on icon "Next" at bounding box center [187, 331] width 11 height 11
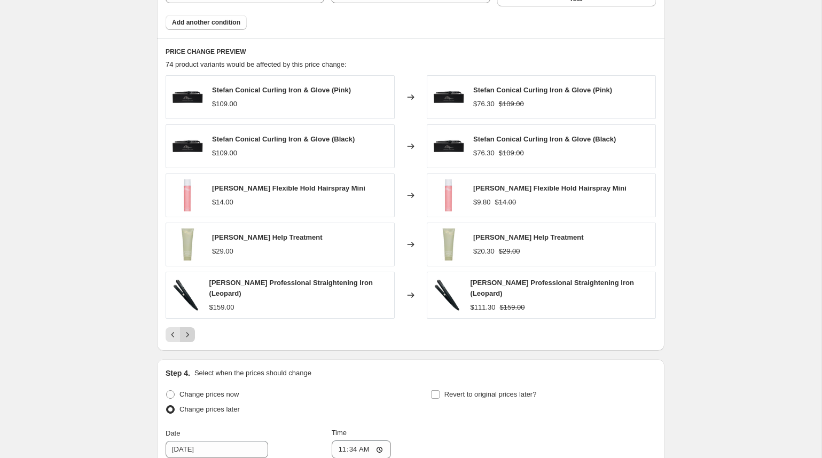
click at [191, 330] on icon "Next" at bounding box center [187, 335] width 11 height 11
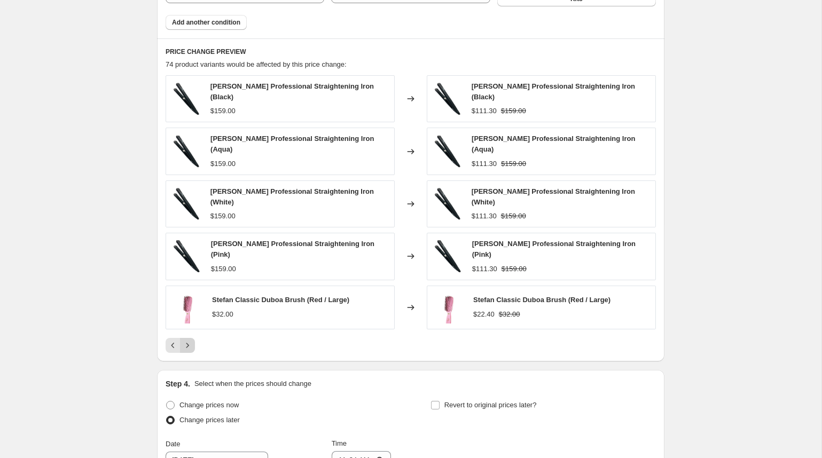
click at [191, 340] on icon "Next" at bounding box center [187, 345] width 11 height 11
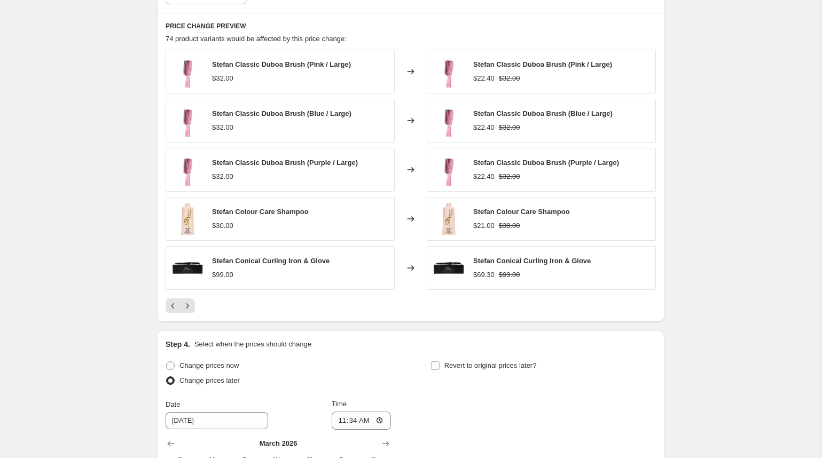
scroll to position [1037, 0]
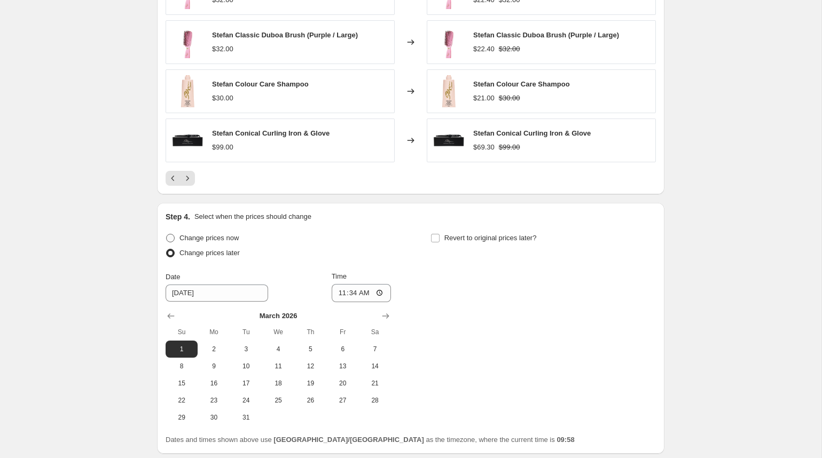
click at [169, 234] on span at bounding box center [170, 238] width 9 height 9
click at [167, 234] on input "Change prices now" at bounding box center [166, 234] width 1 height 1
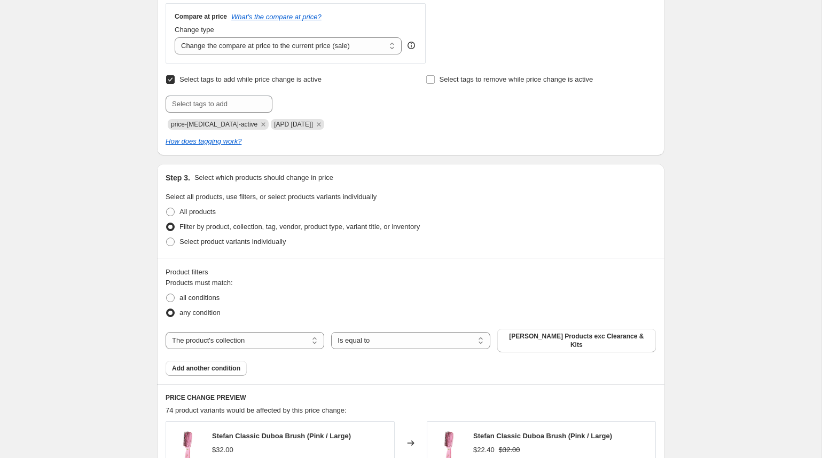
scroll to position [855, 0]
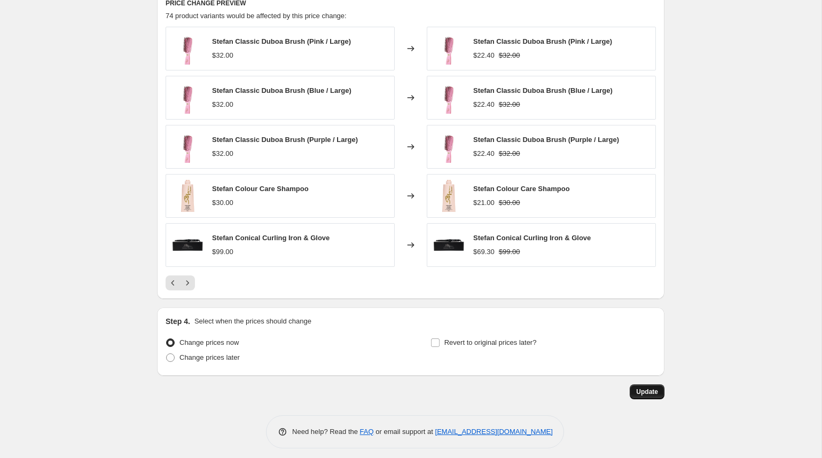
click at [652, 388] on span "Update" at bounding box center [647, 392] width 22 height 9
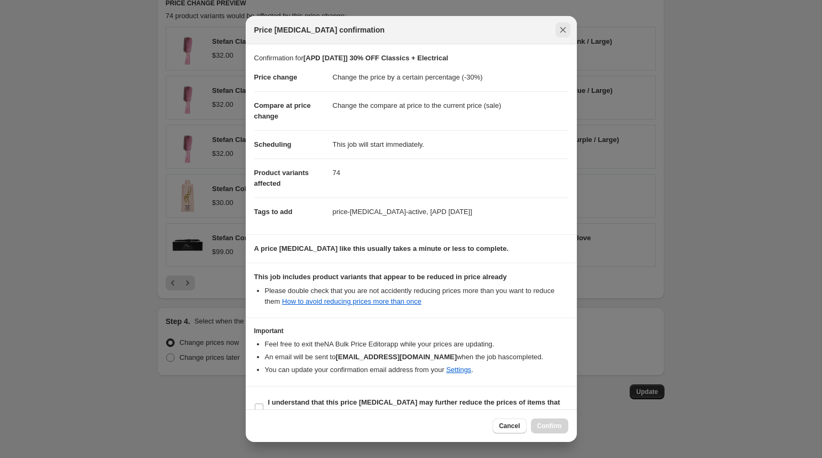
click at [565, 29] on icon "Close" at bounding box center [563, 30] width 11 height 11
radio input "false"
radio input "true"
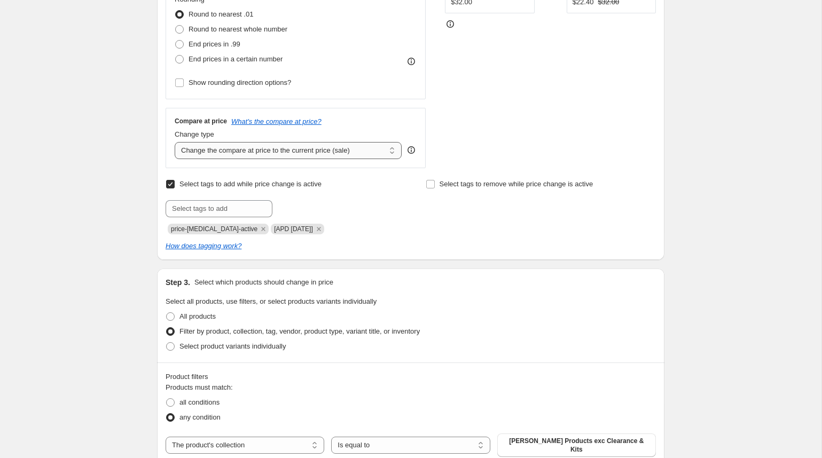
scroll to position [0, 0]
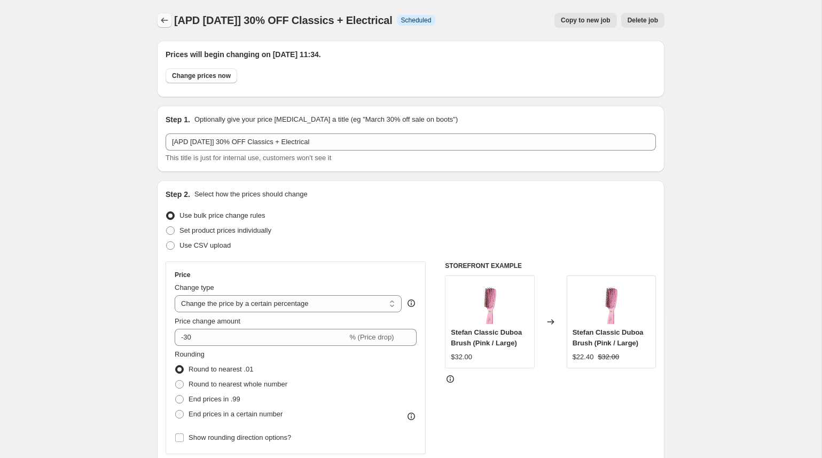
click at [166, 21] on icon "Price change jobs" at bounding box center [164, 20] width 11 height 11
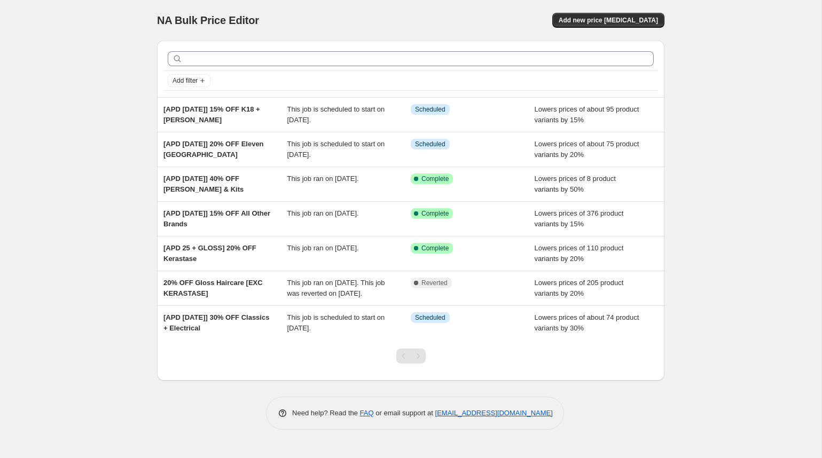
click at [142, 241] on div "NA Bulk Price Editor. This page is ready NA Bulk Price Editor Add new price [ME…" at bounding box center [411, 229] width 822 height 458
click at [749, 146] on div "NA Bulk Price Editor. This page is ready NA Bulk Price Editor Add new price [ME…" at bounding box center [411, 229] width 822 height 458
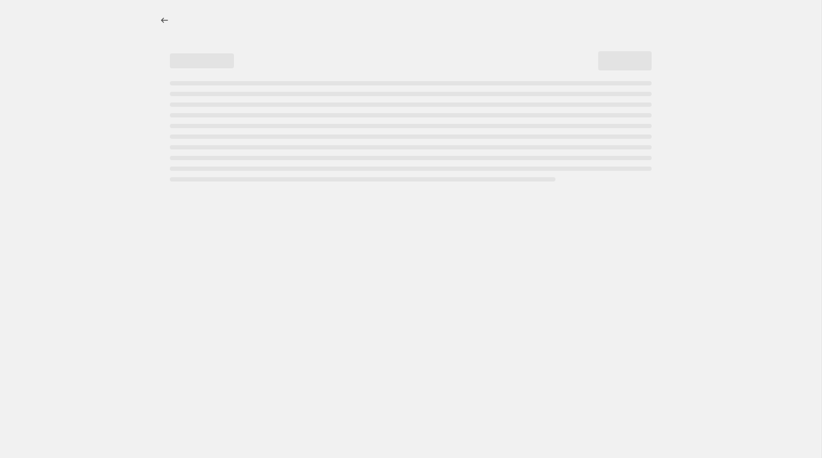
select select "percentage"
select select "collection"
